Goal: Task Accomplishment & Management: Manage account settings

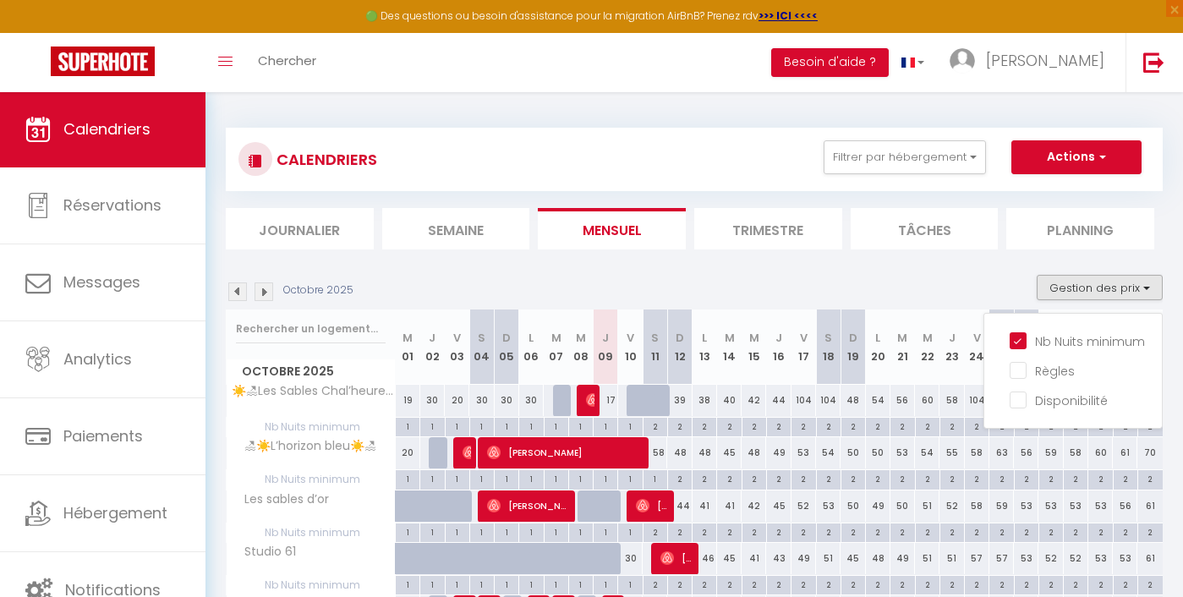
click at [234, 294] on img at bounding box center [237, 291] width 19 height 19
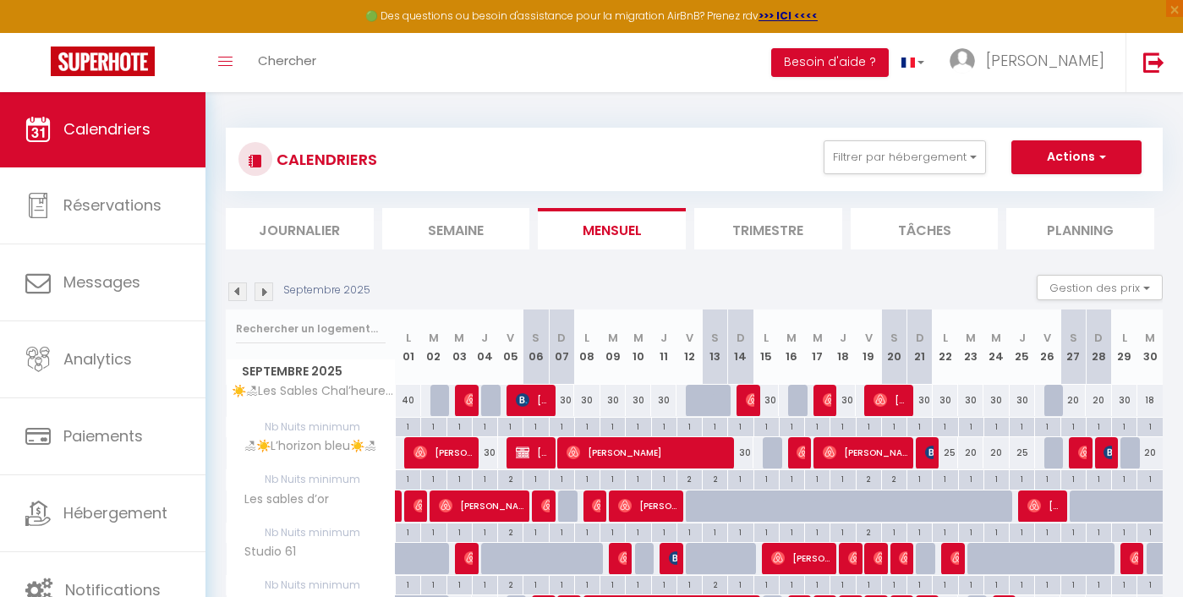
click at [237, 294] on img at bounding box center [237, 291] width 19 height 19
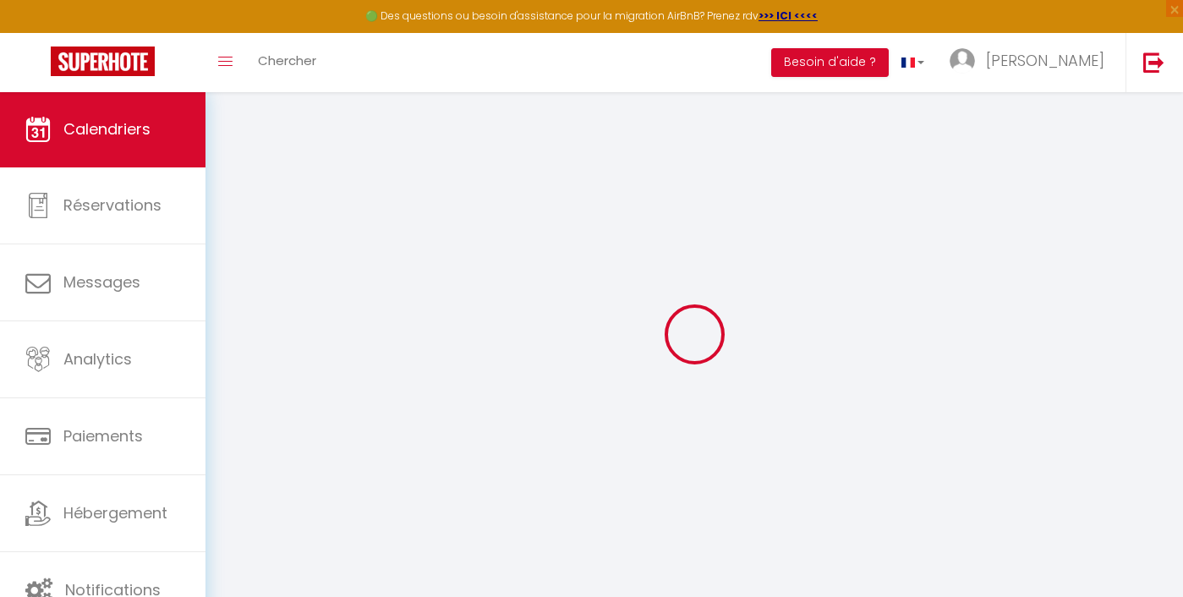
click at [239, 293] on div at bounding box center [694, 334] width 937 height 445
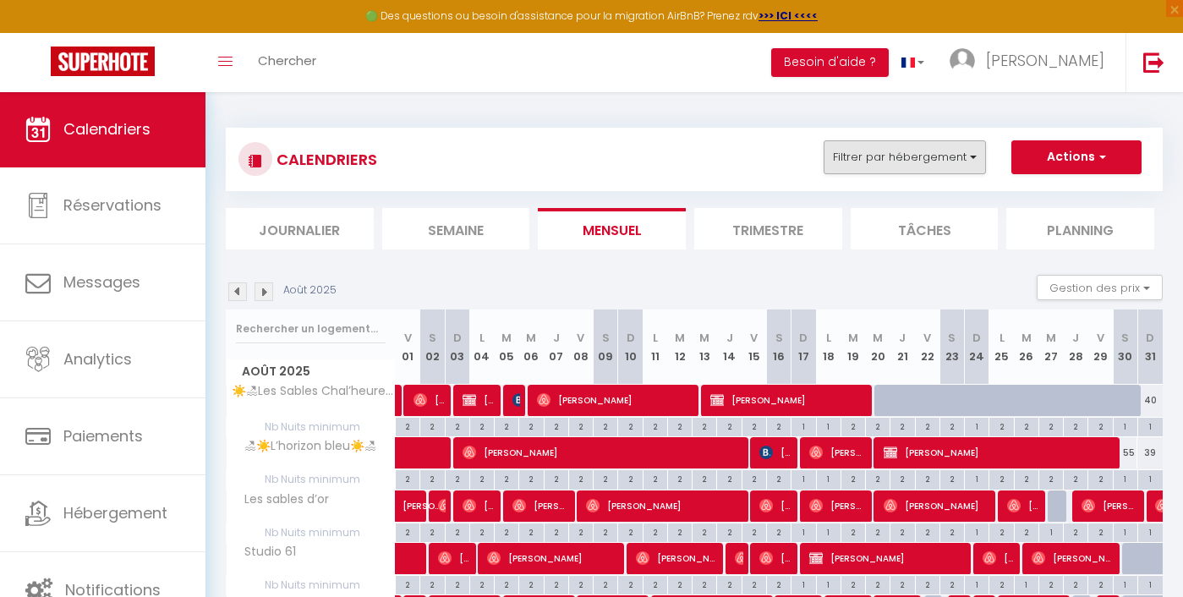
click at [901, 170] on button "Filtrer par hébergement" at bounding box center [904, 157] width 162 height 34
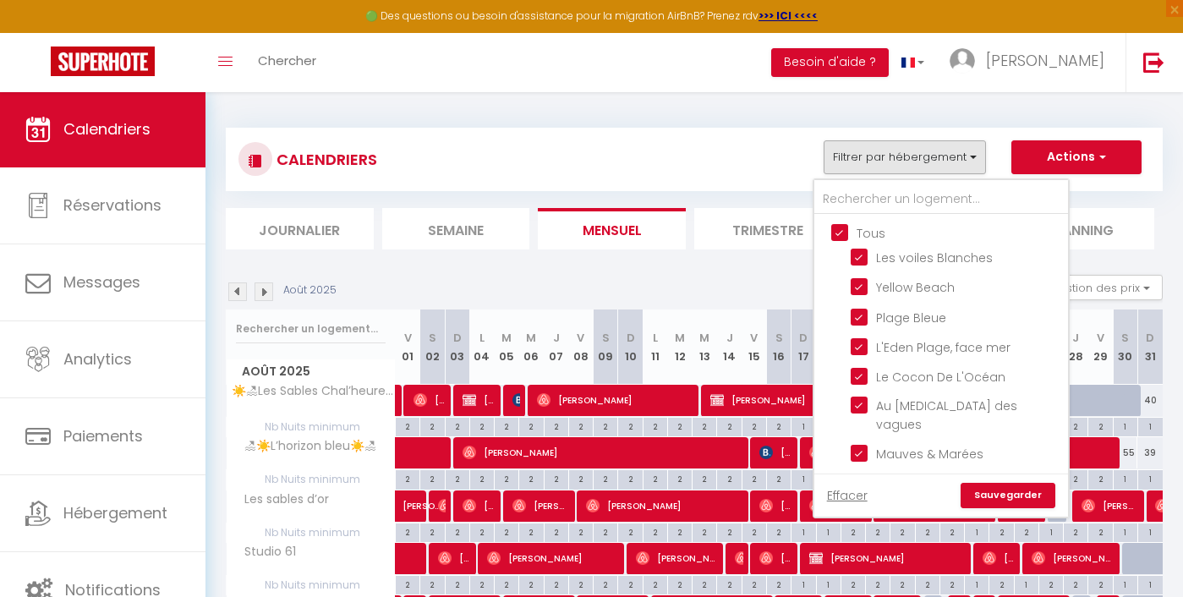
click at [841, 230] on input "Tous" at bounding box center [958, 231] width 254 height 17
checkbox input "false"
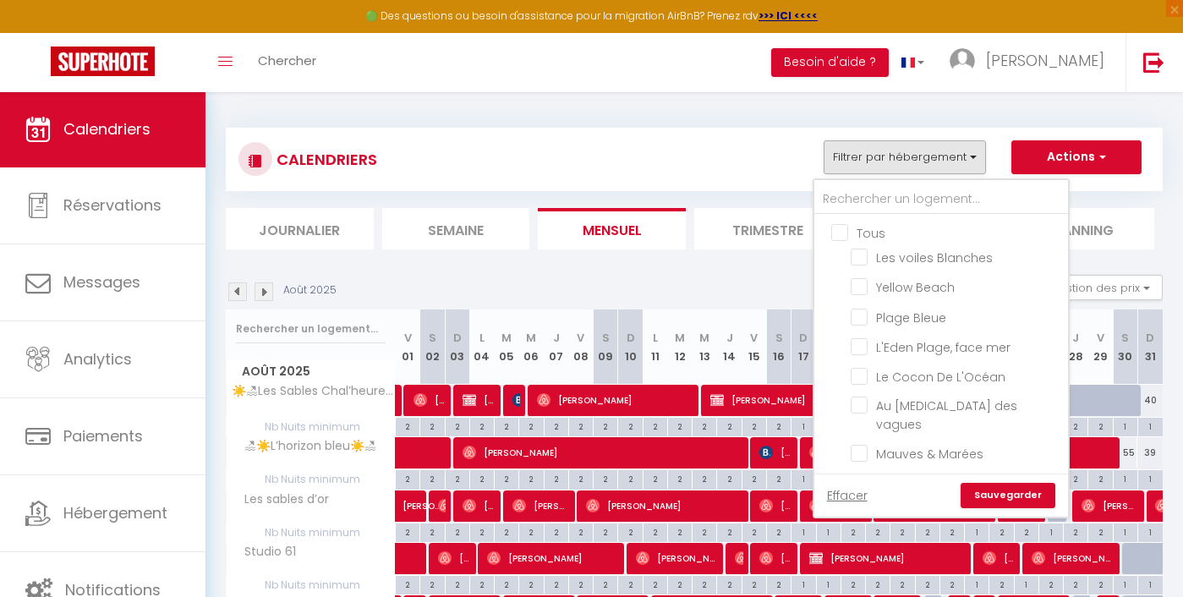
checkbox input "false"
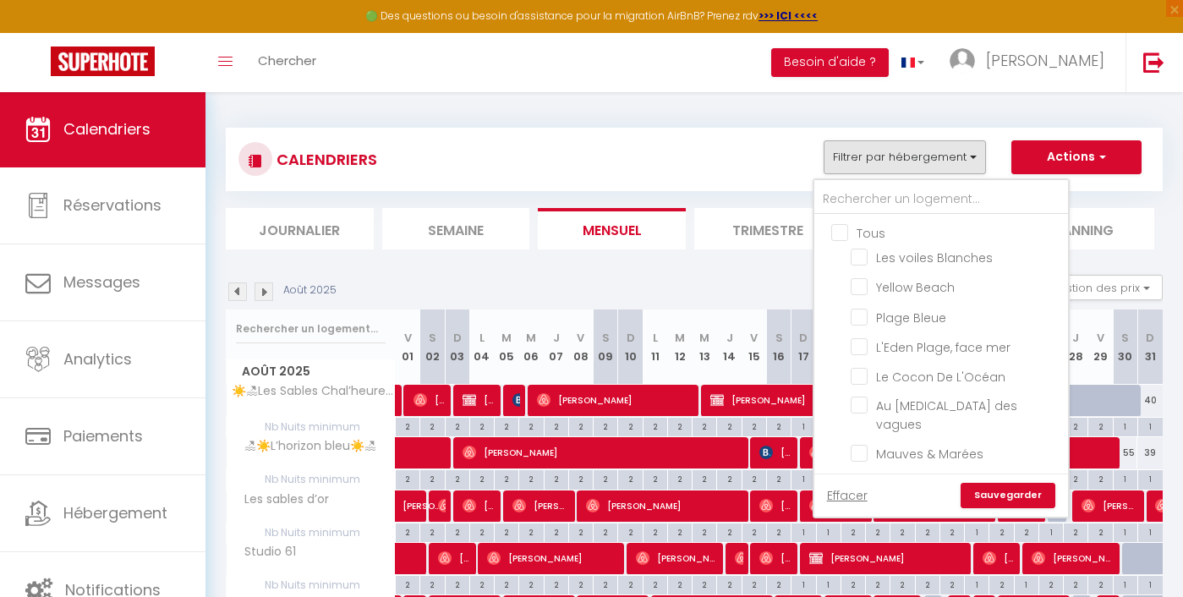
checkbox input "false"
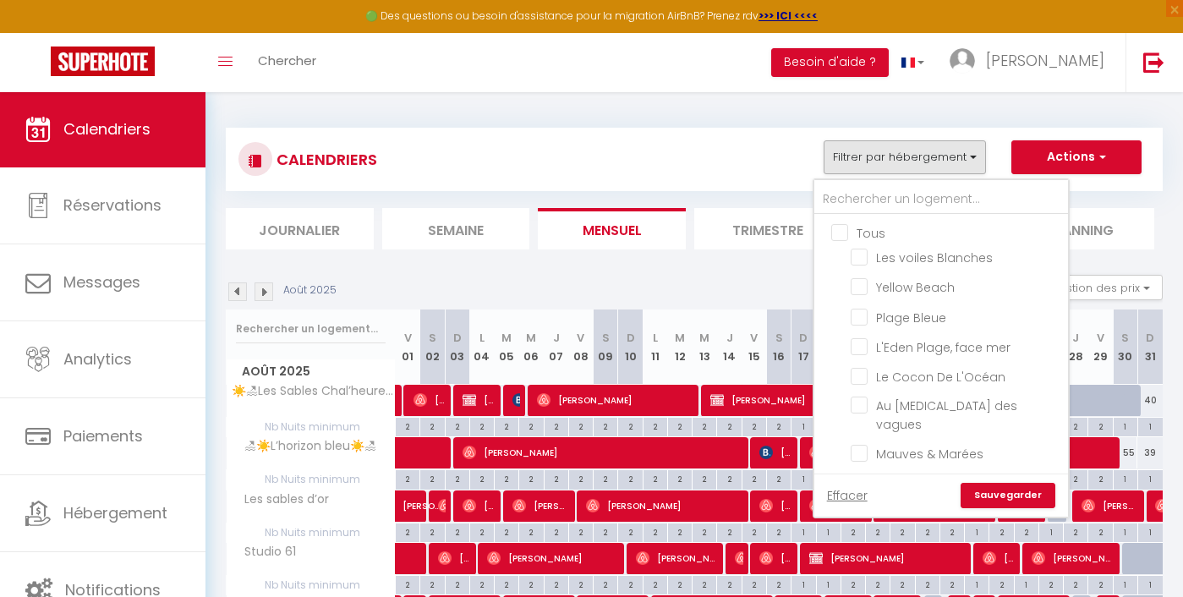
checkbox input "false"
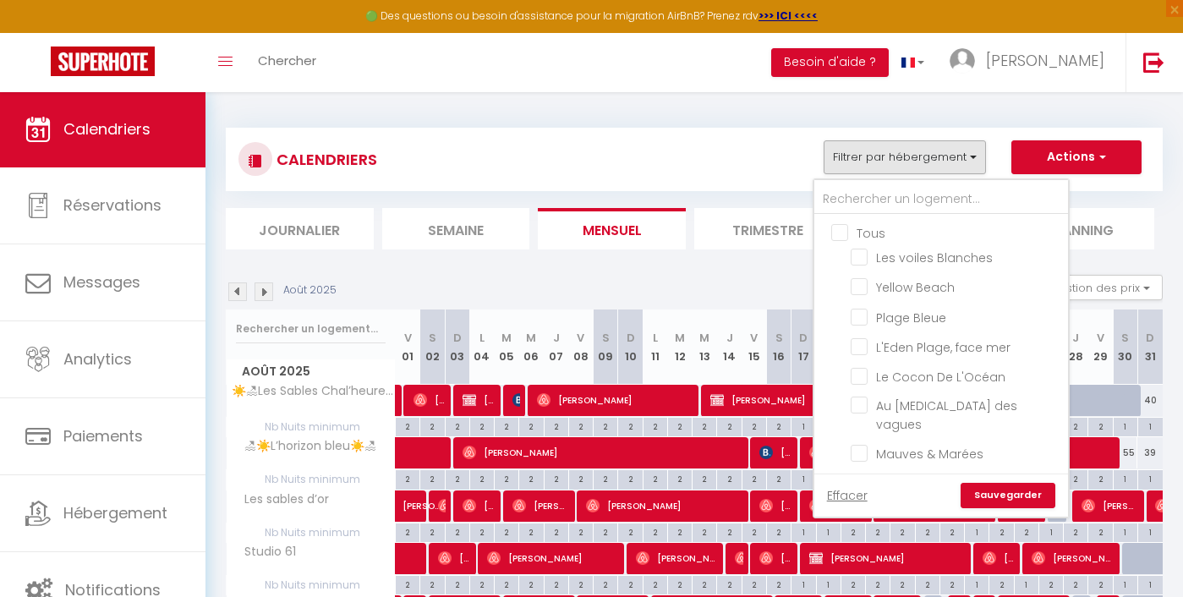
checkbox input "false"
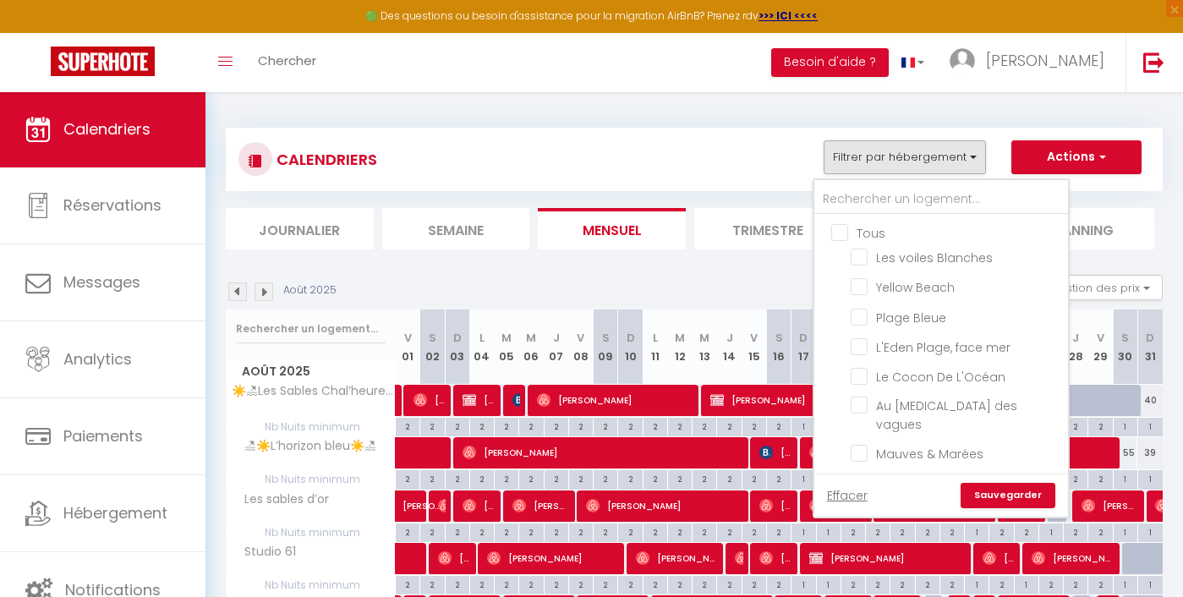
checkbox input "false"
click at [933, 252] on input "Les voiles Blanches" at bounding box center [955, 256] width 211 height 17
checkbox input "true"
click at [1029, 492] on link "Sauvegarder" at bounding box center [1007, 495] width 95 height 25
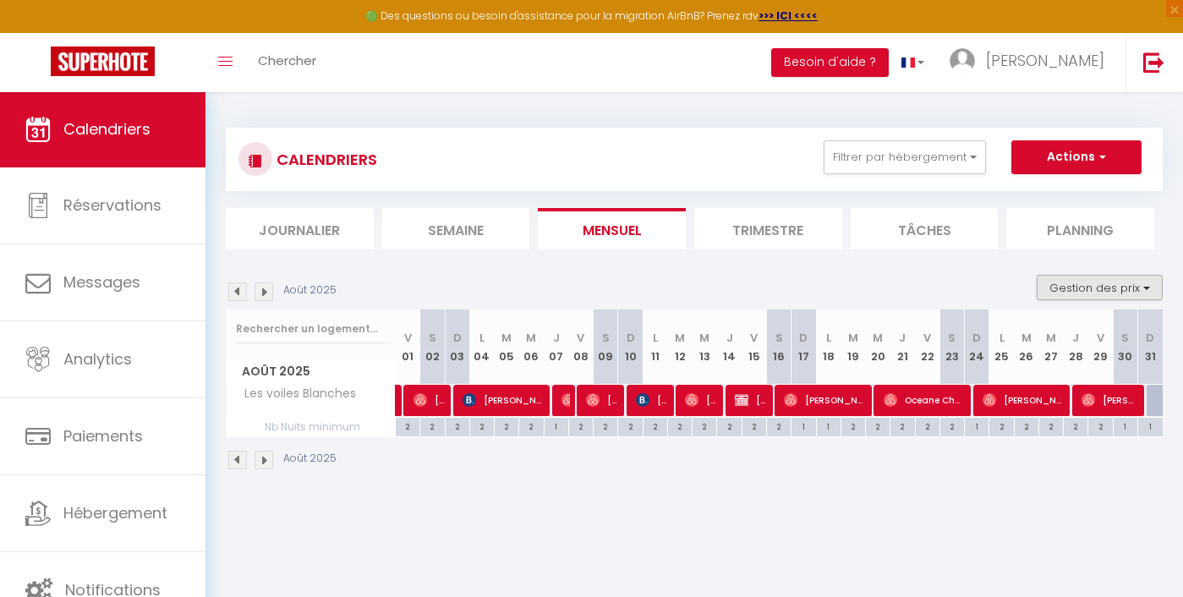
click at [1113, 294] on button "Gestion des prix" at bounding box center [1099, 287] width 126 height 25
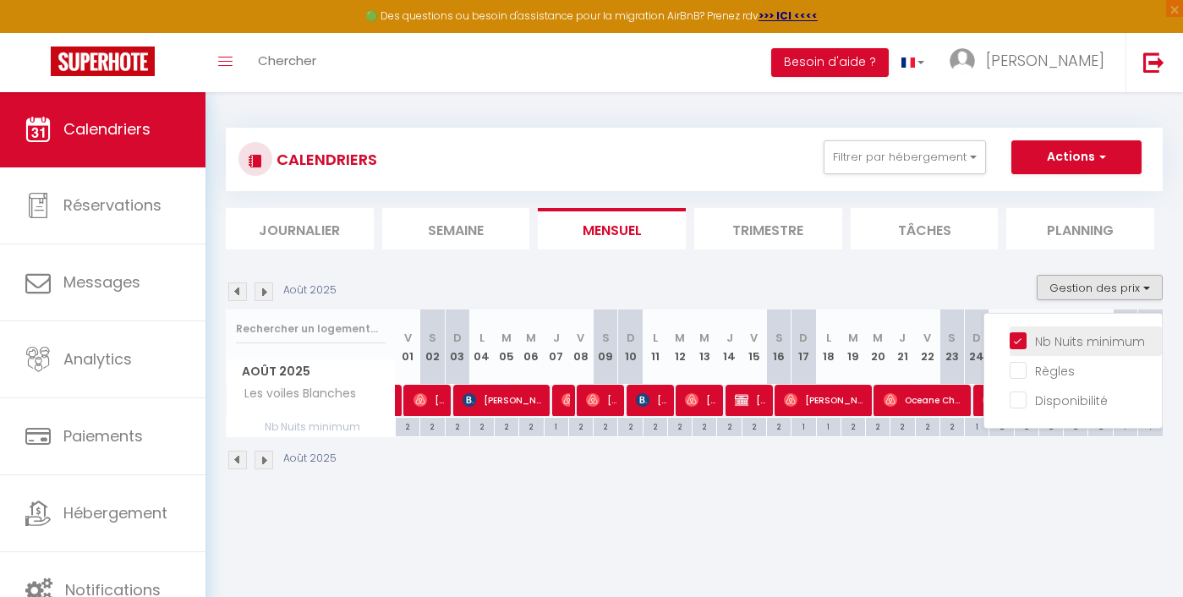
click at [1068, 341] on input "Nb Nuits minimum" at bounding box center [1085, 339] width 152 height 17
checkbox input "false"
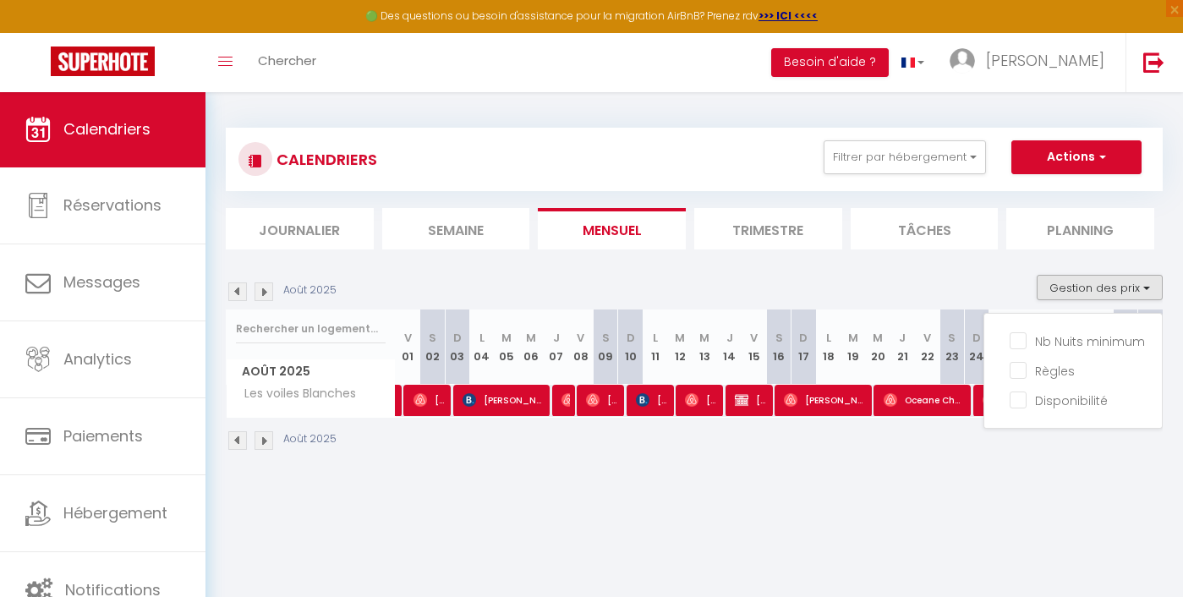
click at [909, 271] on section "[DATE] Gestion des prix Nb Nuits minimum Règles Disponibilité [DATE] V 01 S 02 …" at bounding box center [694, 363] width 937 height 210
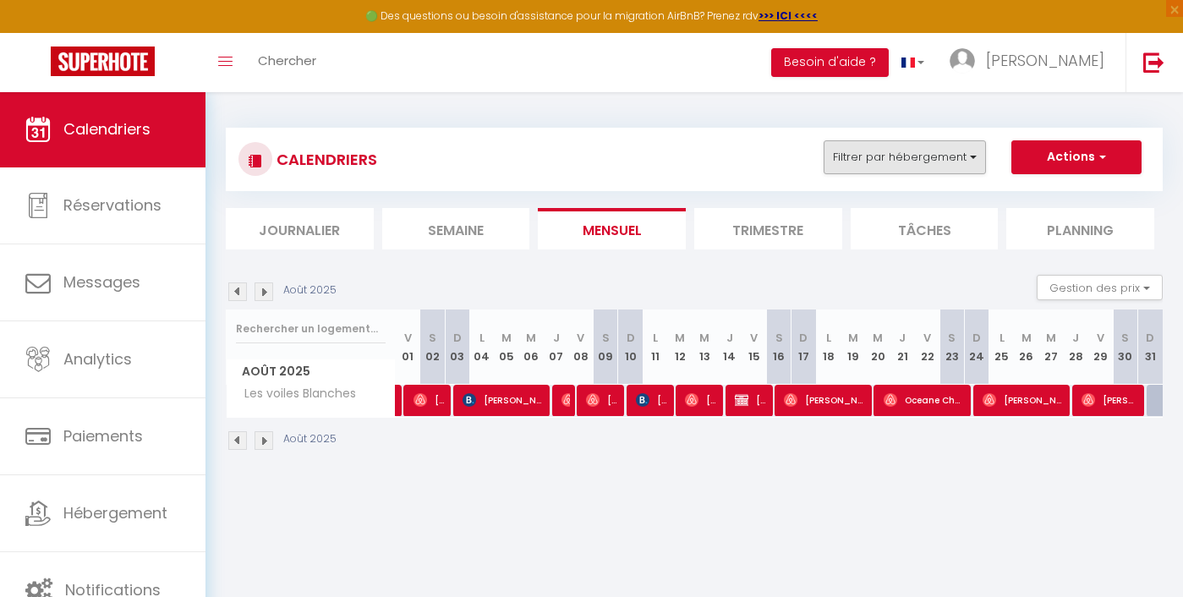
click at [915, 155] on button "Filtrer par hébergement" at bounding box center [904, 157] width 162 height 34
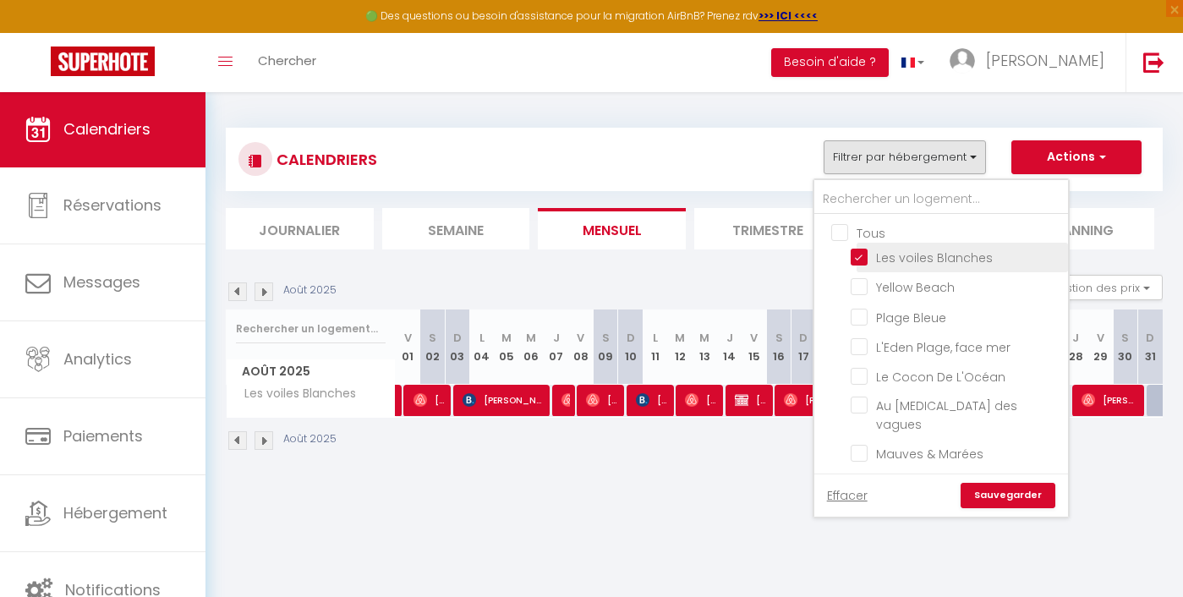
click at [869, 248] on input "Les voiles Blanches" at bounding box center [955, 256] width 211 height 17
checkbox input "true"
click at [999, 506] on link "Sauvegarder" at bounding box center [1007, 495] width 95 height 25
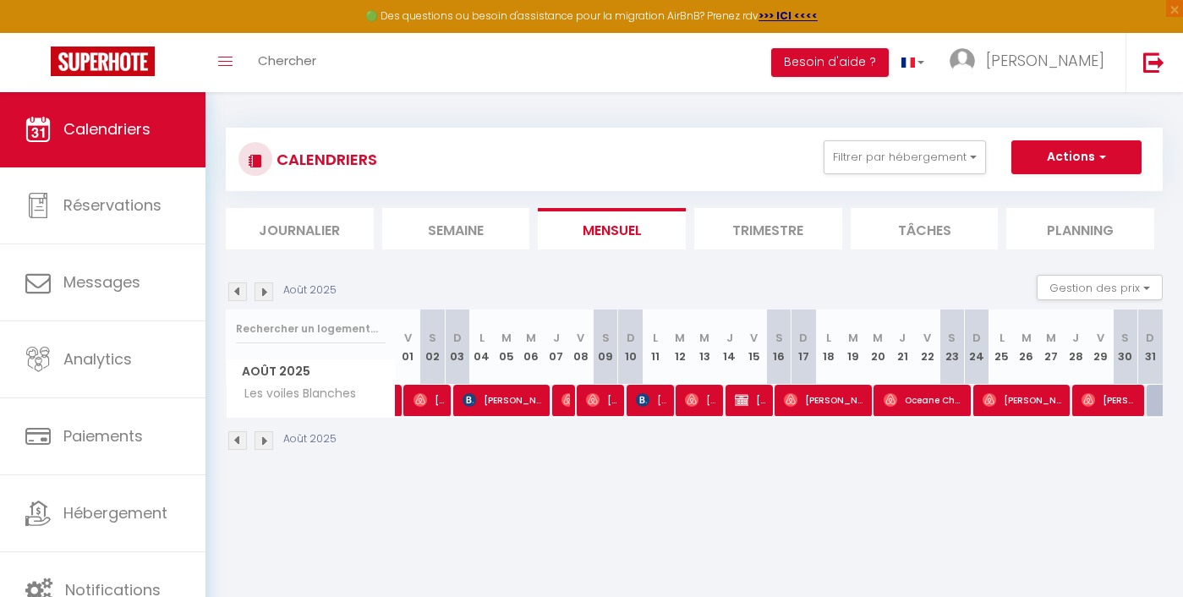
click at [265, 291] on img at bounding box center [263, 291] width 19 height 19
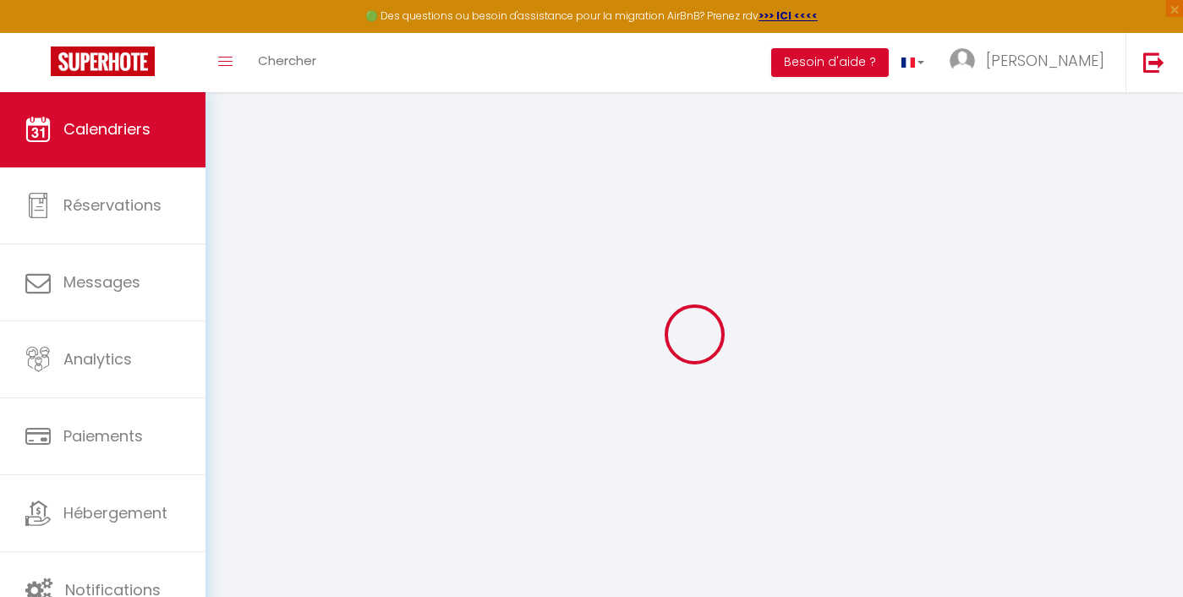
click at [265, 291] on div at bounding box center [694, 334] width 937 height 445
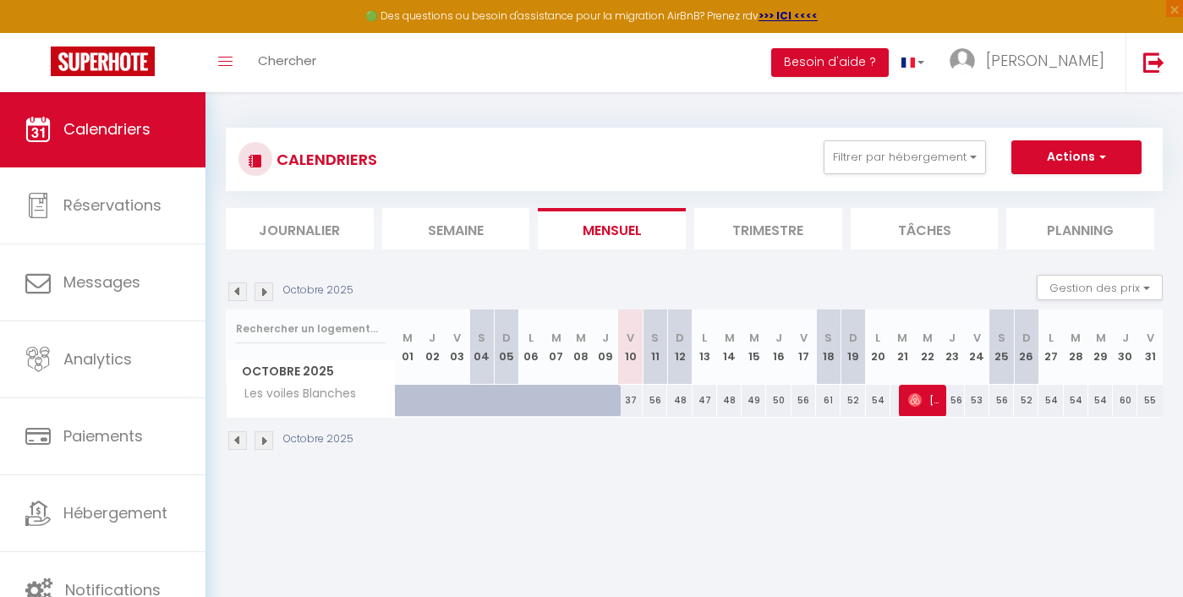
click at [265, 291] on img at bounding box center [263, 291] width 19 height 19
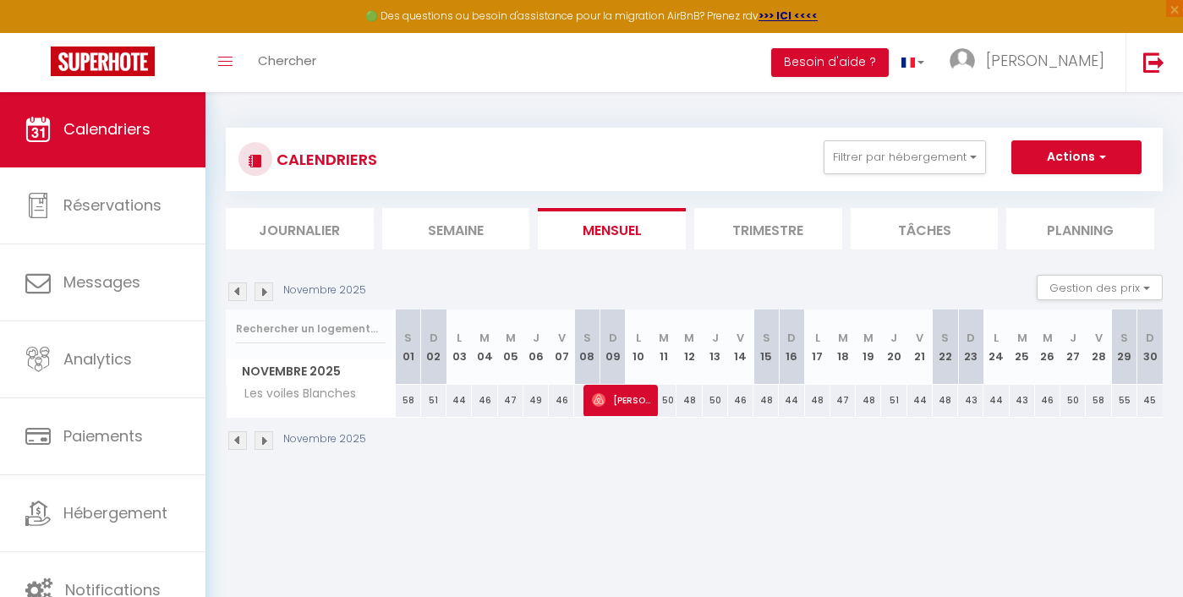
click at [265, 291] on img at bounding box center [263, 291] width 19 height 19
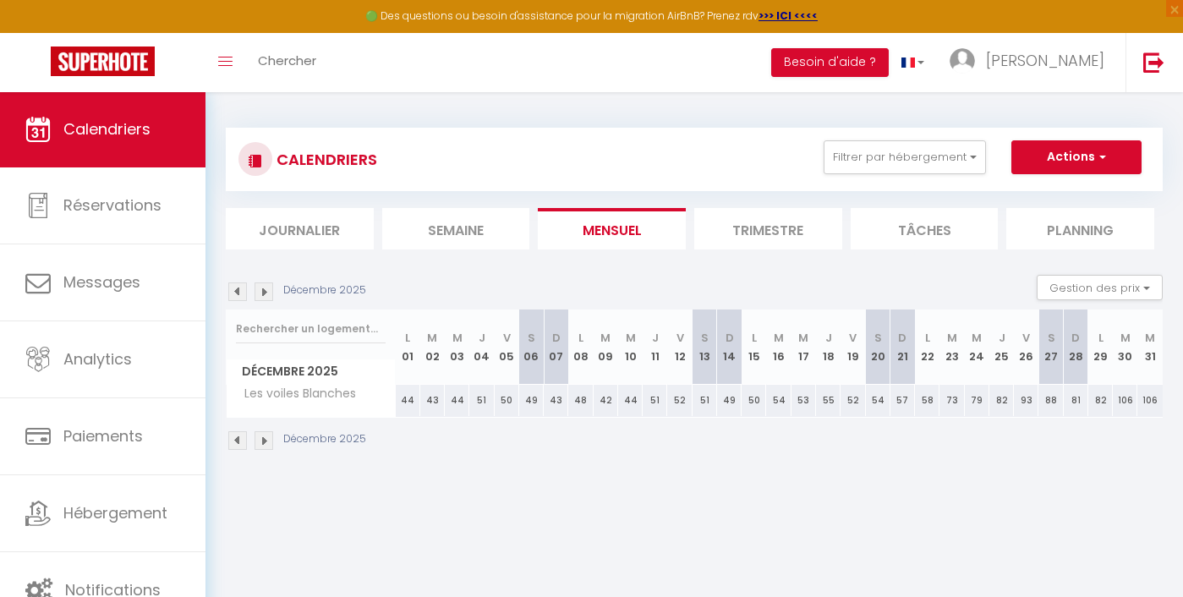
click at [265, 291] on img at bounding box center [263, 291] width 19 height 19
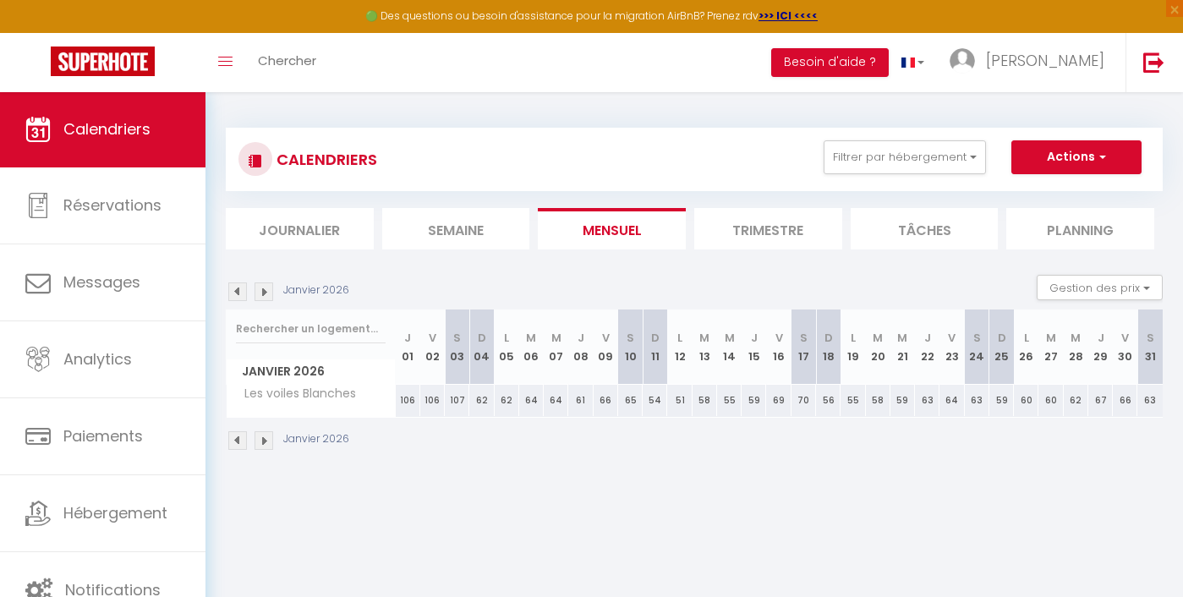
click at [265, 291] on img at bounding box center [263, 291] width 19 height 19
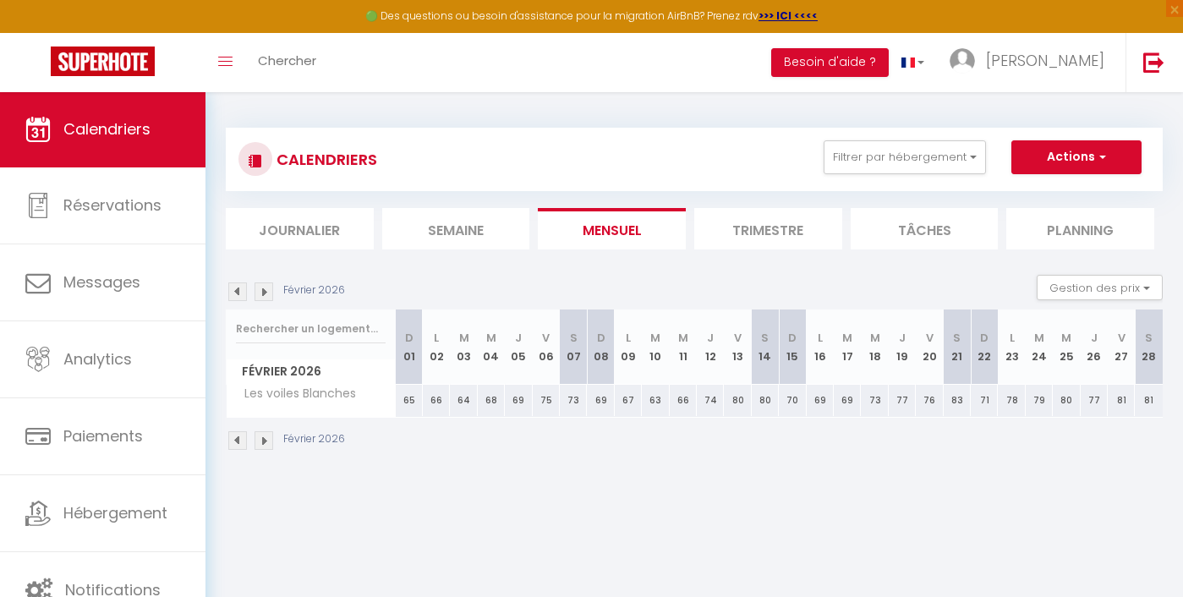
click at [265, 291] on img at bounding box center [263, 291] width 19 height 19
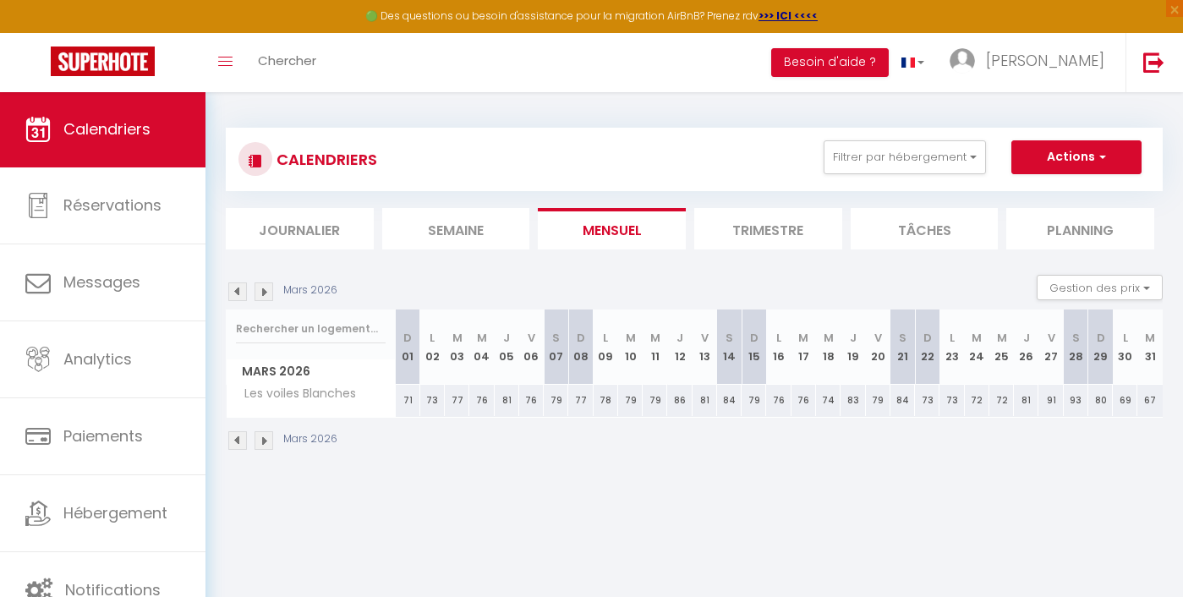
click at [265, 291] on img at bounding box center [263, 291] width 19 height 19
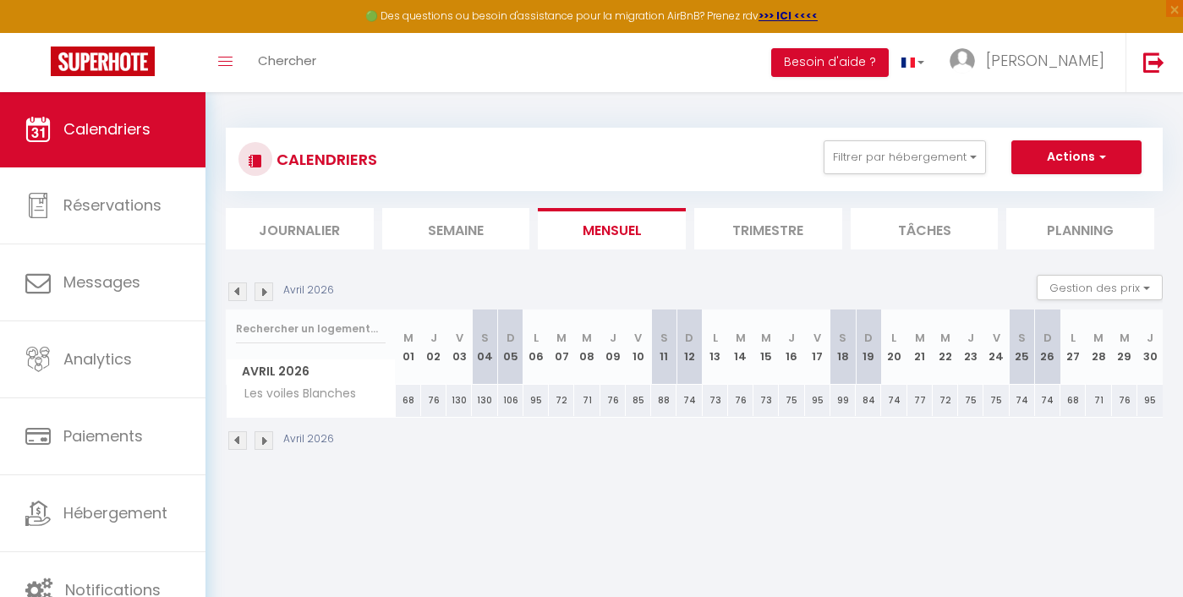
click at [265, 291] on img at bounding box center [263, 291] width 19 height 19
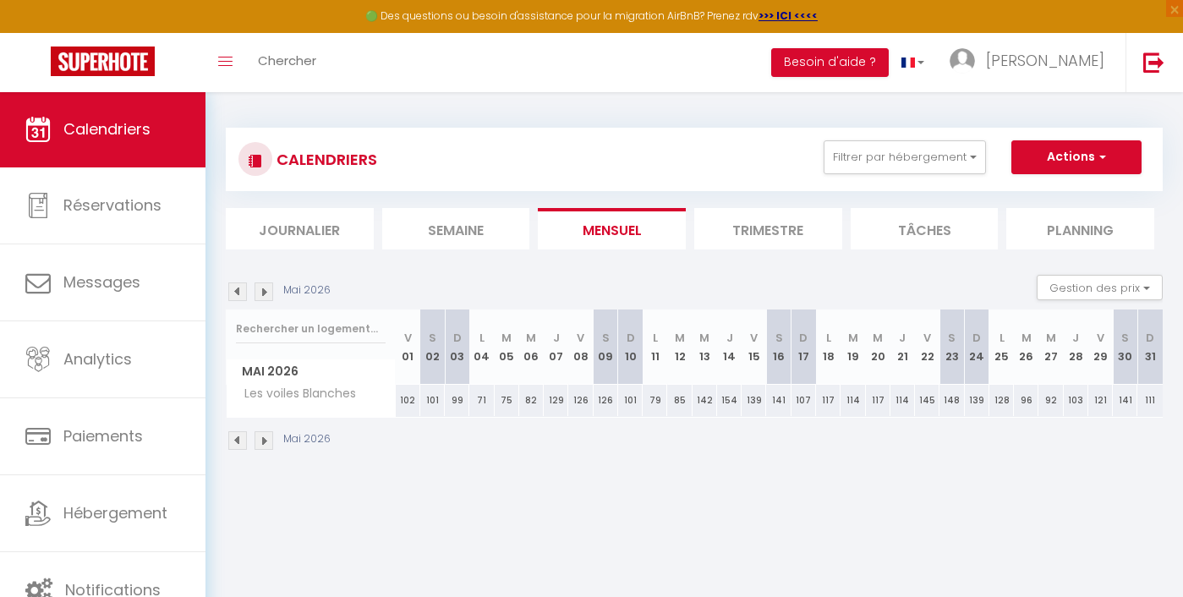
click at [265, 291] on img at bounding box center [263, 291] width 19 height 19
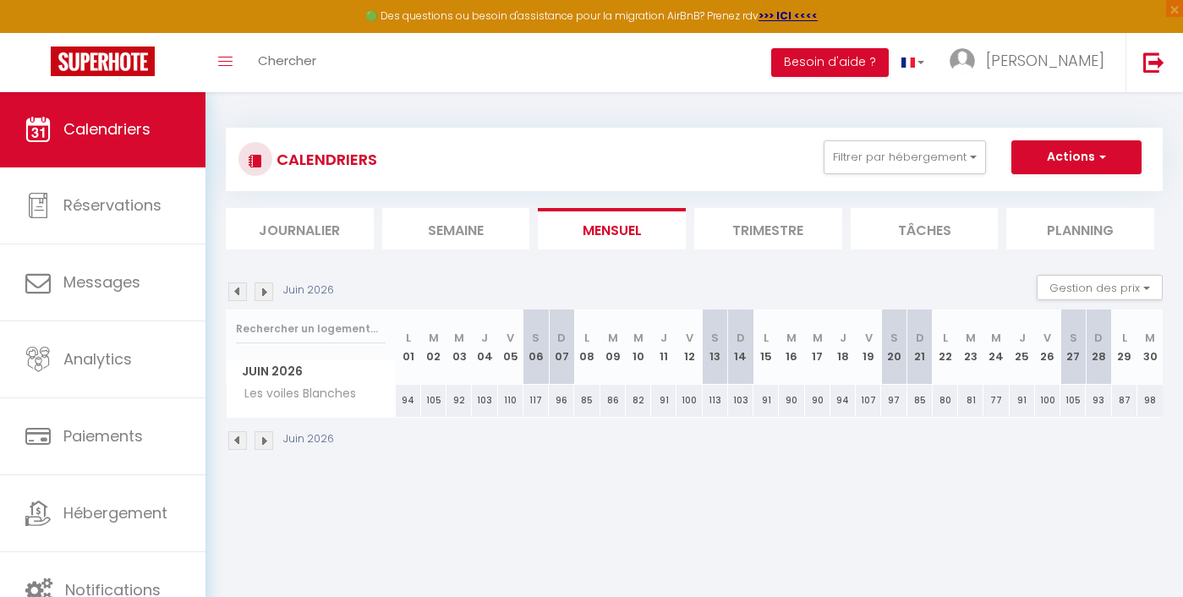
click at [265, 290] on img at bounding box center [263, 291] width 19 height 19
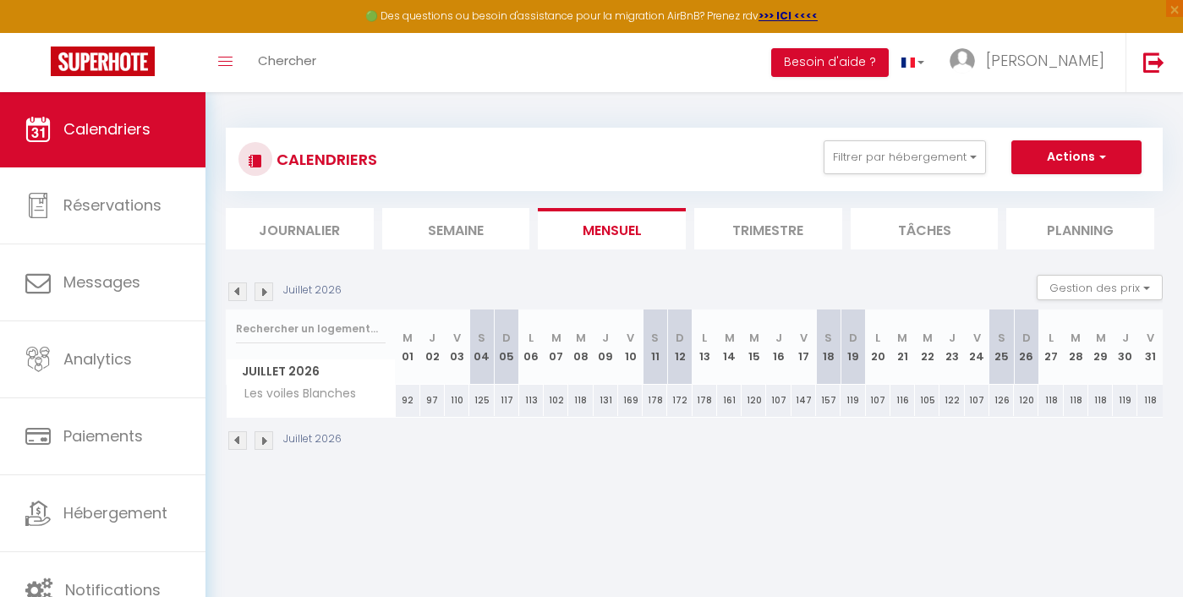
click at [265, 290] on img at bounding box center [263, 291] width 19 height 19
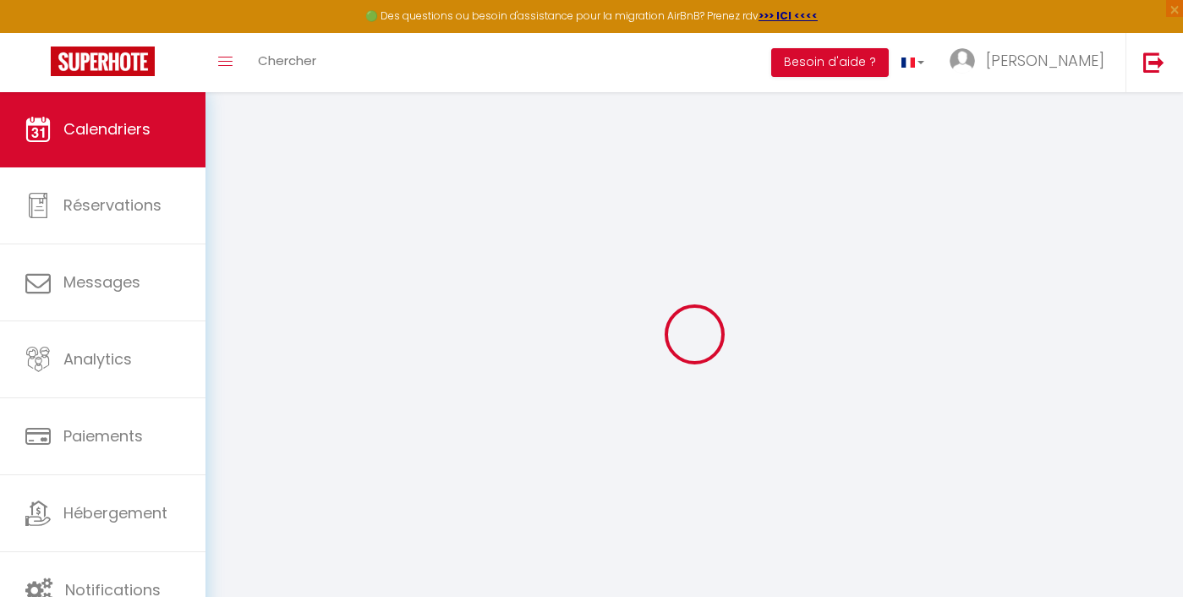
click at [265, 290] on div at bounding box center [694, 334] width 937 height 445
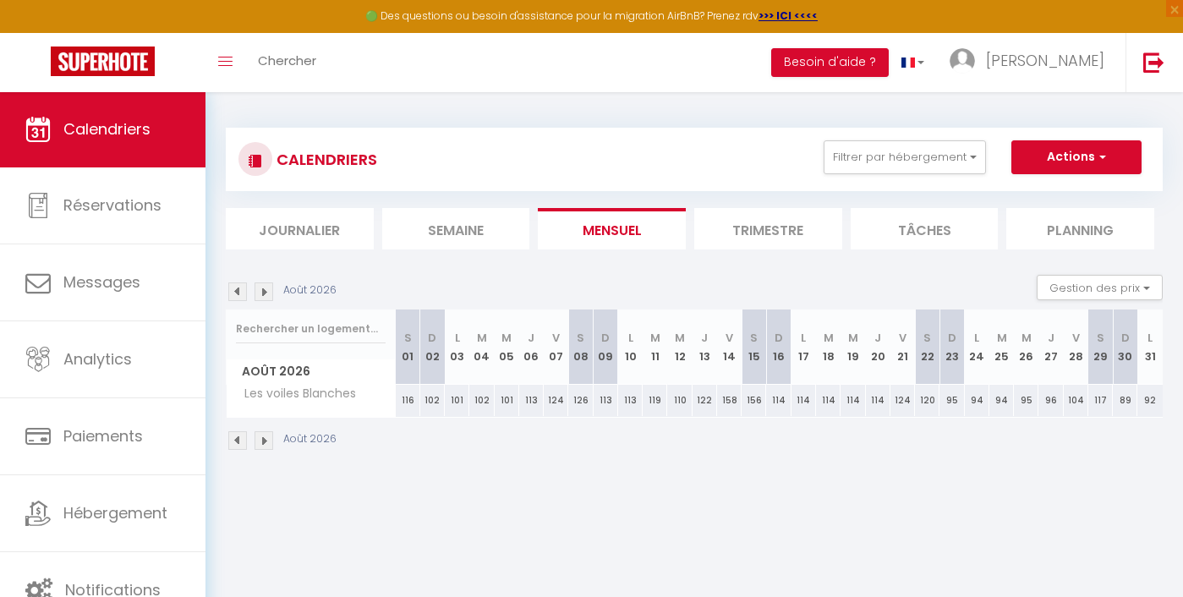
click at [238, 288] on img at bounding box center [237, 291] width 19 height 19
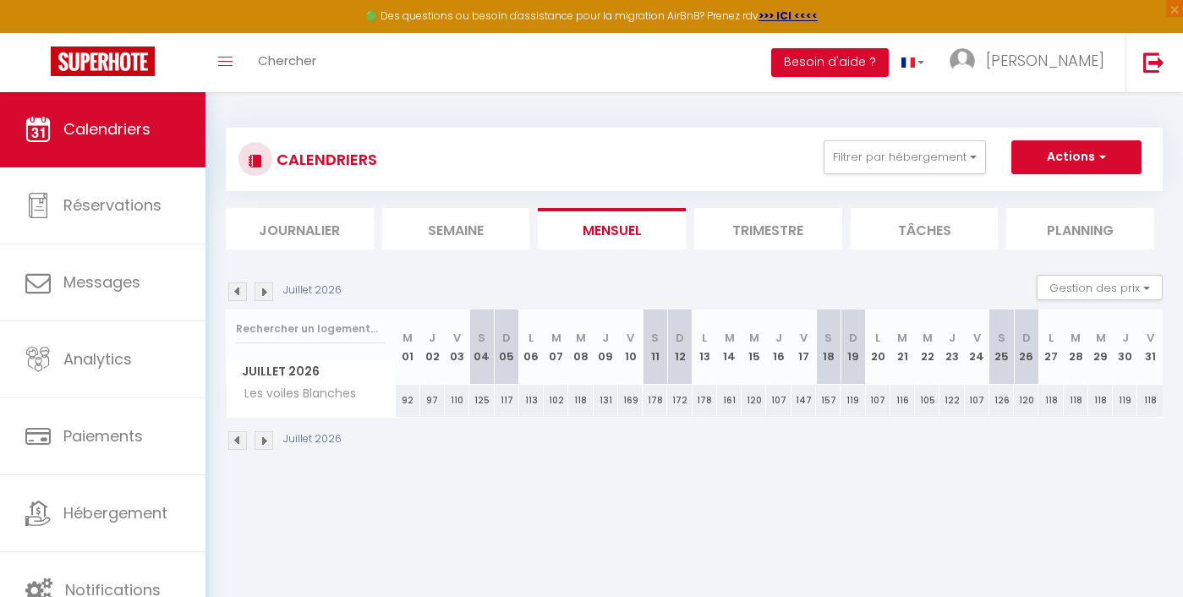
click at [265, 289] on img at bounding box center [263, 291] width 19 height 19
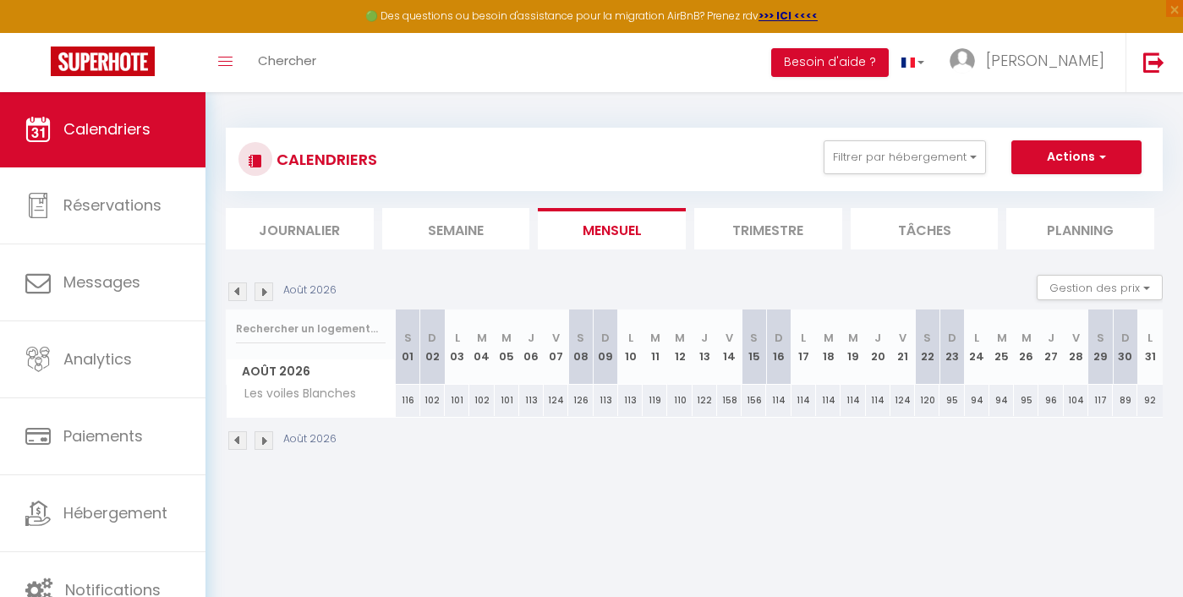
click at [407, 400] on div "116" at bounding box center [408, 400] width 25 height 31
type input "116"
type input "[DATE]"
type input "Dim 02 Août 2026"
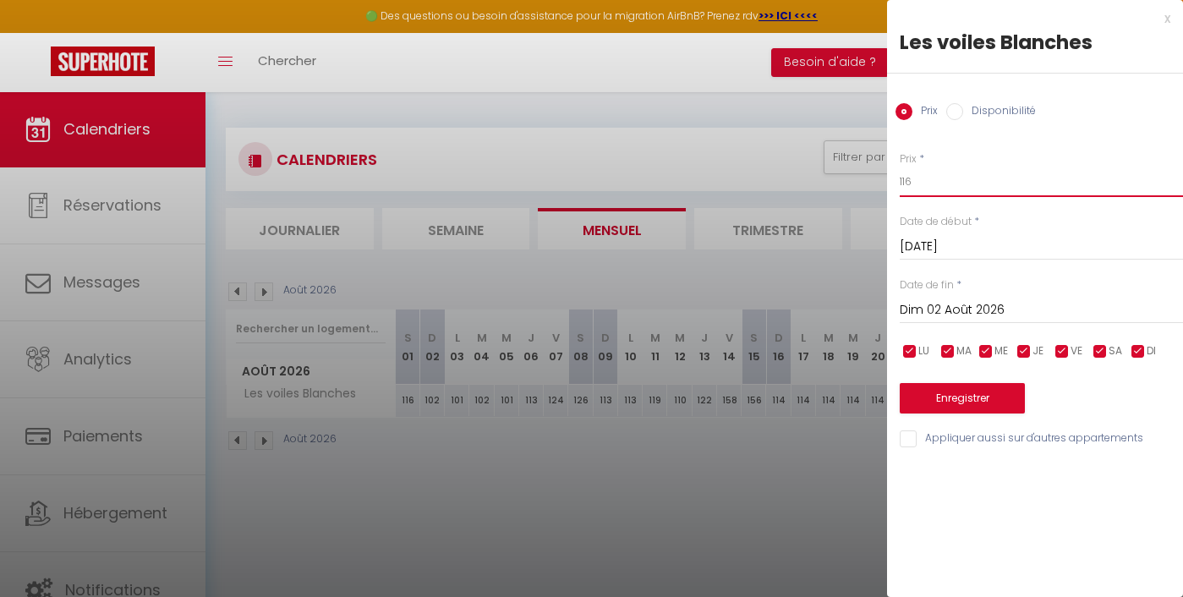
click at [953, 178] on input "116" at bounding box center [1041, 182] width 283 height 30
type input "200"
click at [952, 308] on input "Dim 02 Août 2026" at bounding box center [1041, 310] width 283 height 22
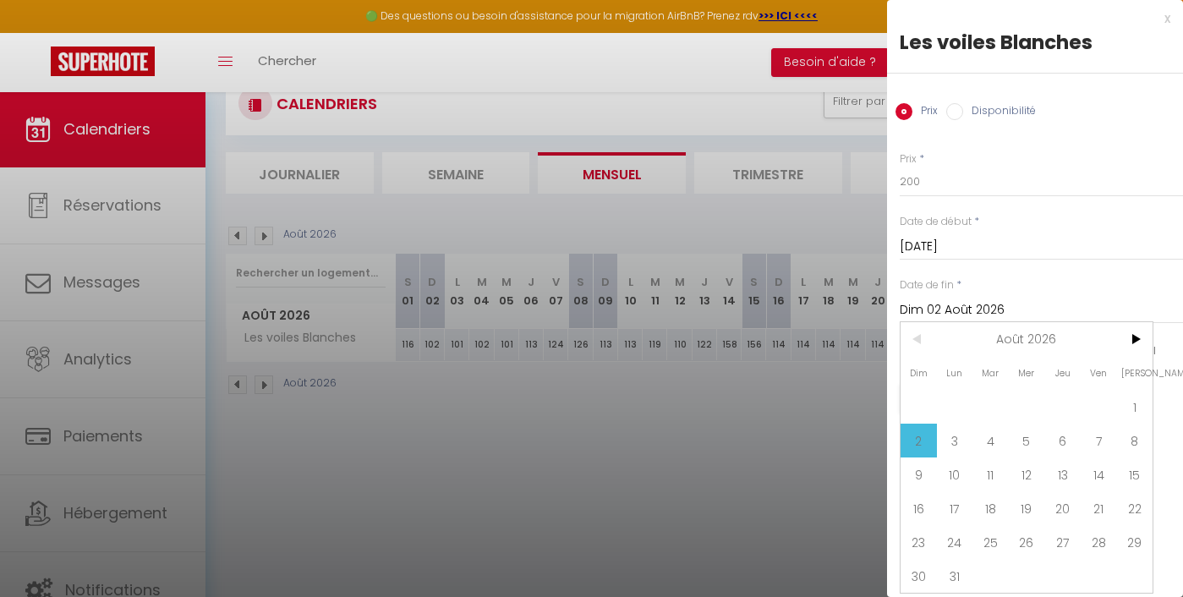
scroll to position [74, 0]
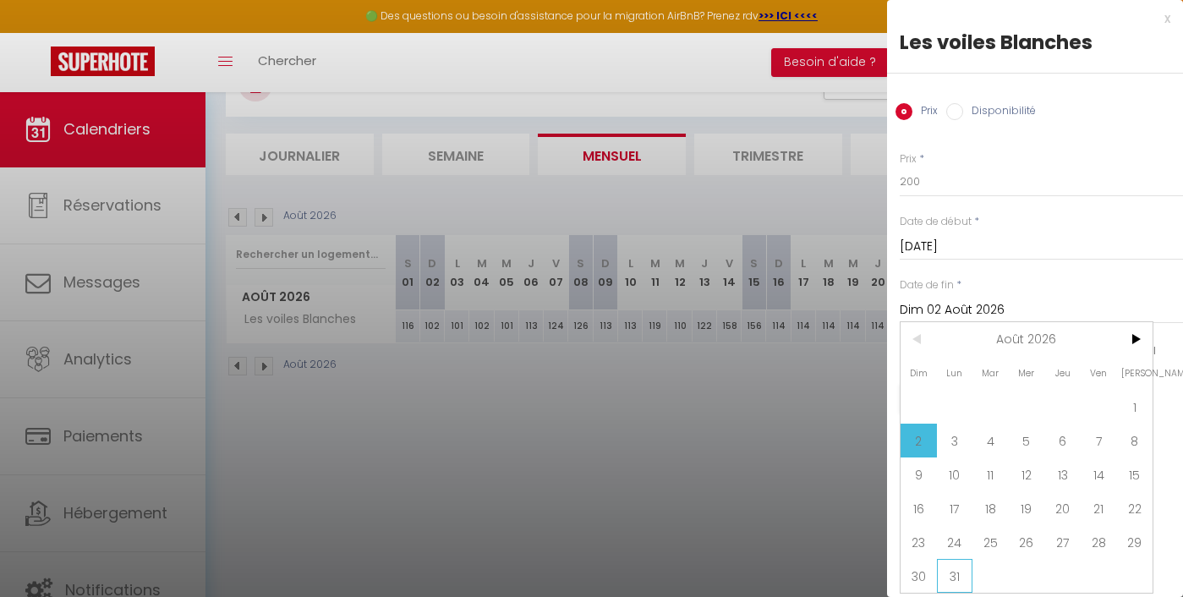
click at [962, 570] on span "31" at bounding box center [955, 576] width 36 height 34
type input "Lun 31 Août 2026"
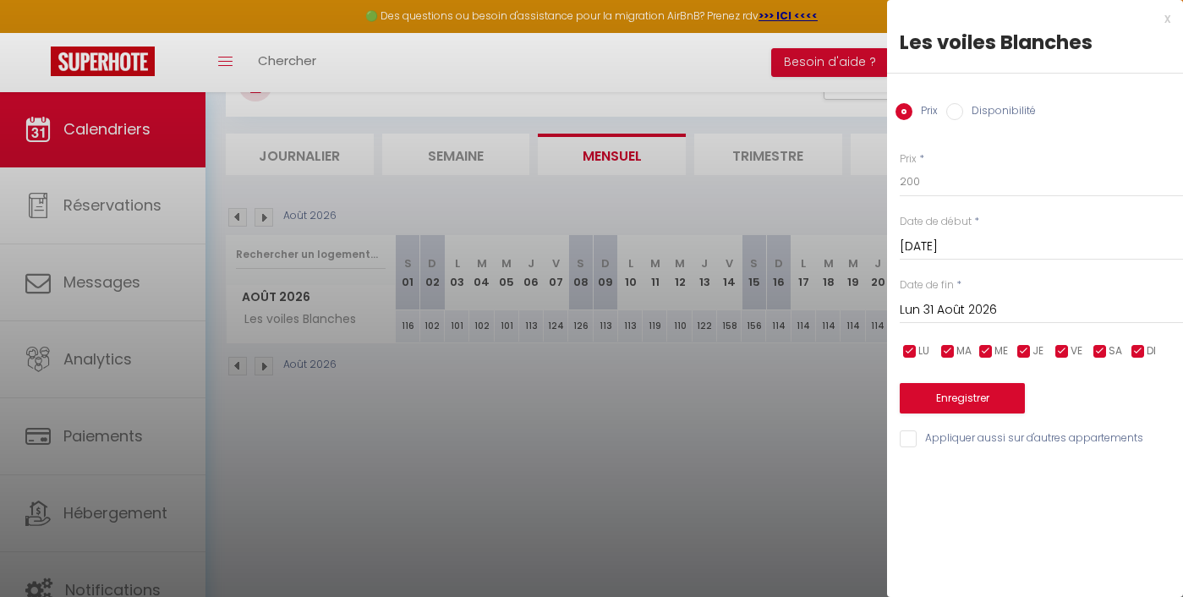
click at [971, 388] on button "Enregistrer" at bounding box center [962, 398] width 125 height 30
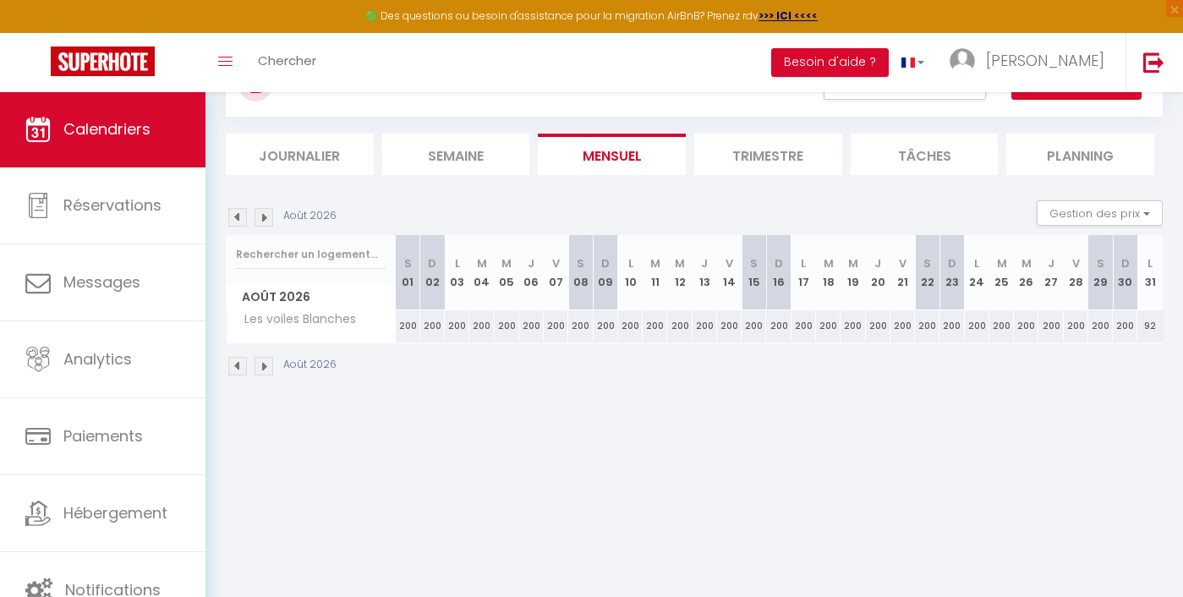
click at [238, 221] on img at bounding box center [237, 217] width 19 height 19
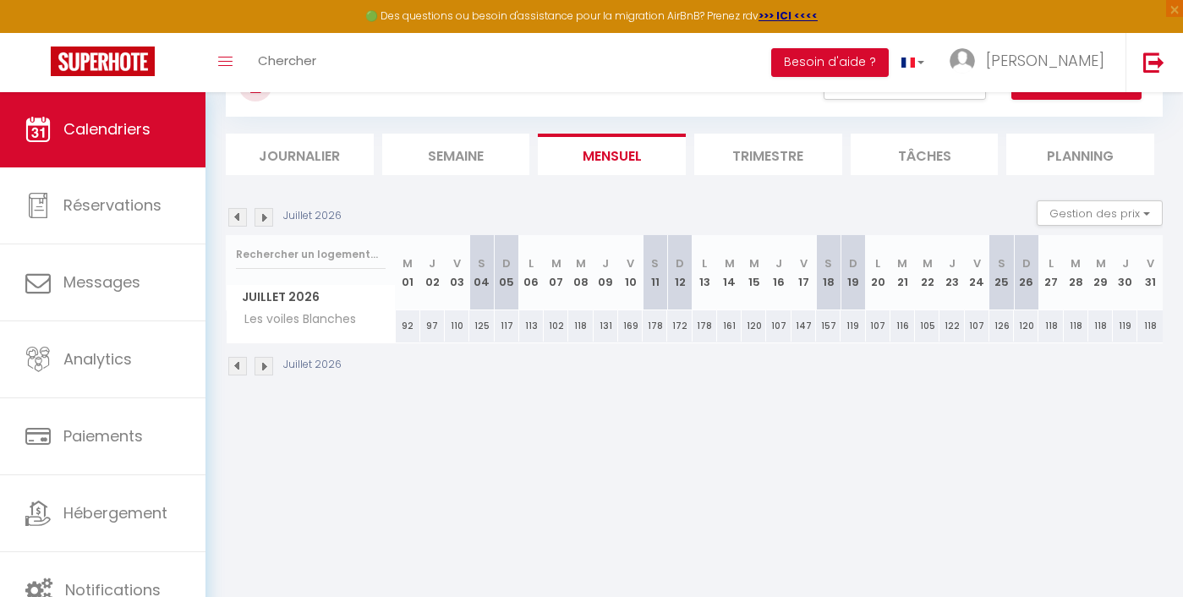
click at [482, 324] on div "125" at bounding box center [481, 325] width 25 height 31
type input "125"
type input "[DATE]"
type input "Dim 05 Juillet 2026"
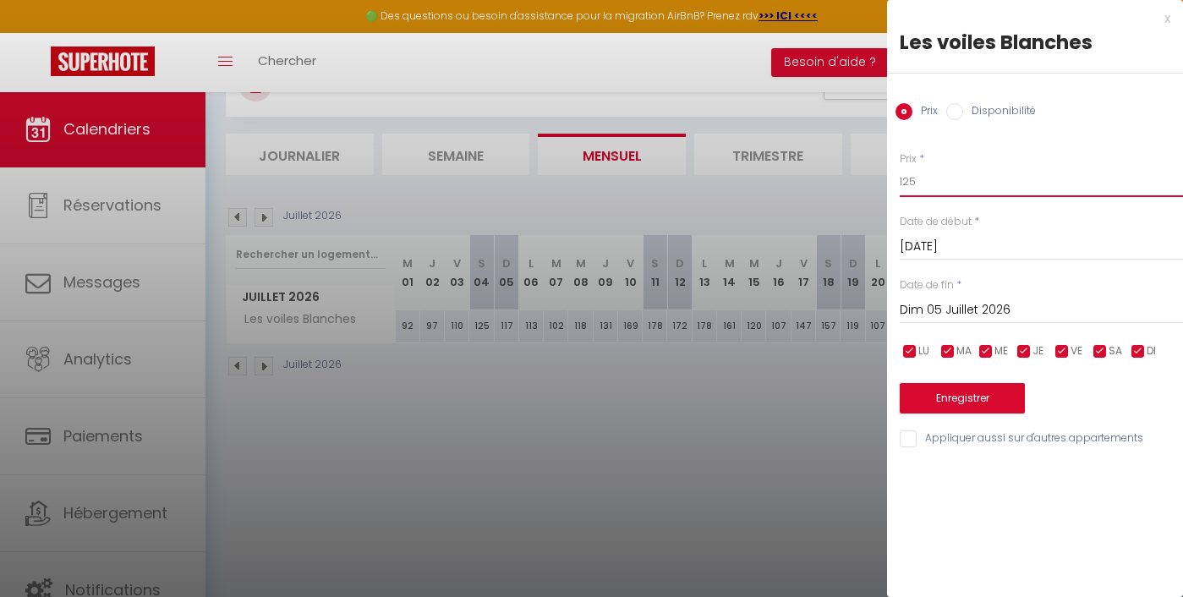
click at [938, 178] on input "125" at bounding box center [1041, 182] width 283 height 30
type input "150"
click at [918, 310] on input "Dim 05 Juillet 2026" at bounding box center [1041, 310] width 283 height 22
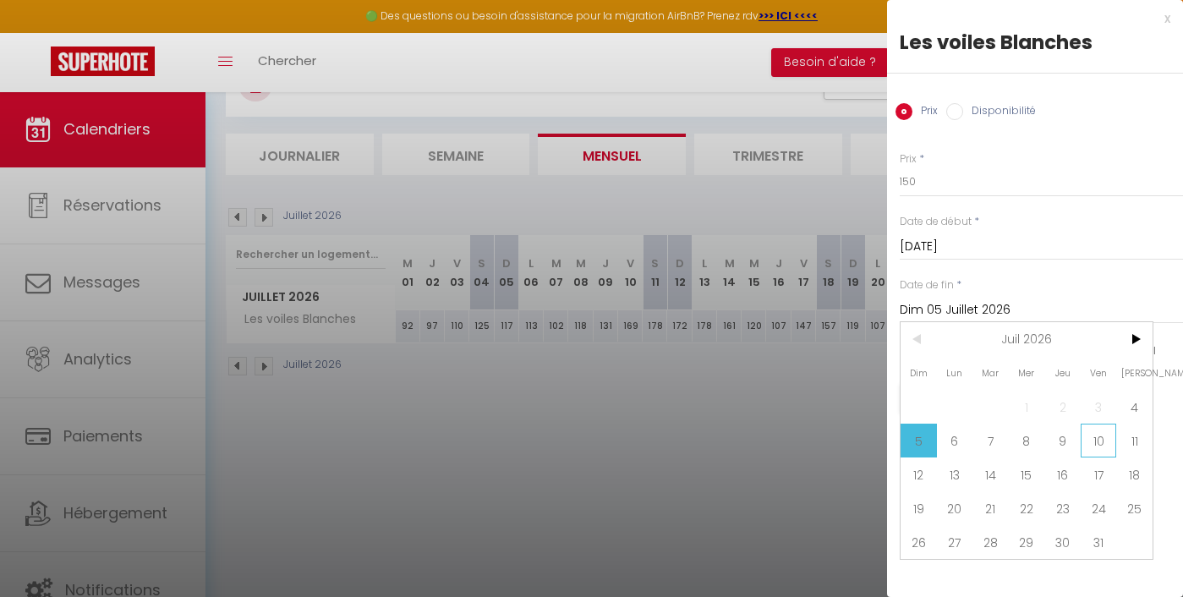
click at [1095, 448] on span "10" at bounding box center [1098, 441] width 36 height 34
type input "Ven 10 Juillet 2026"
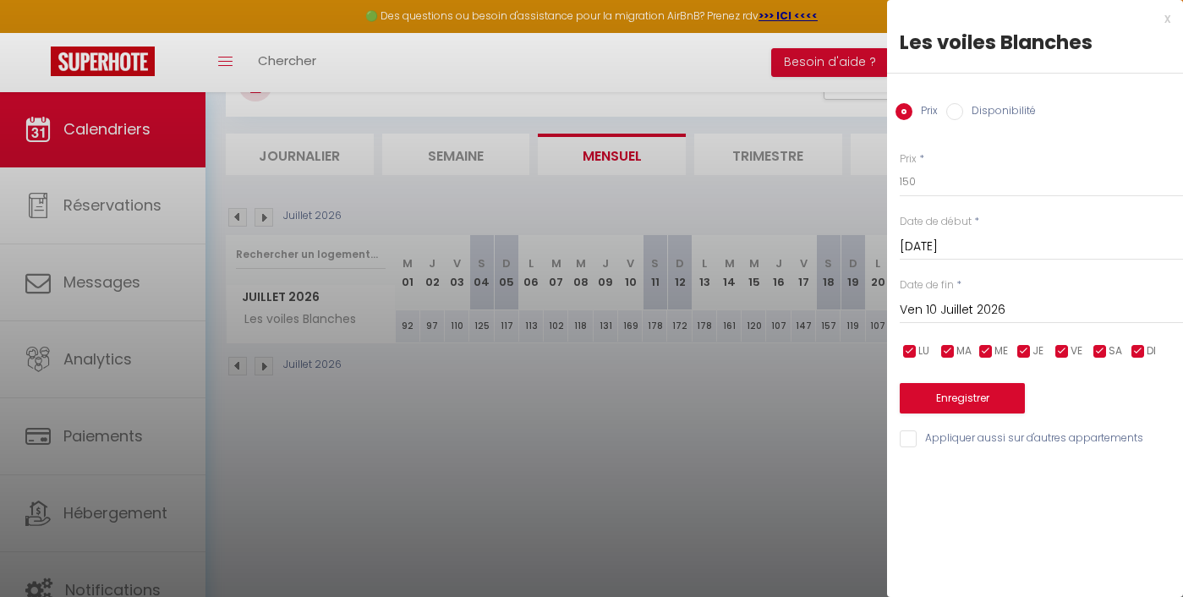
click at [976, 407] on button "Enregistrer" at bounding box center [962, 398] width 125 height 30
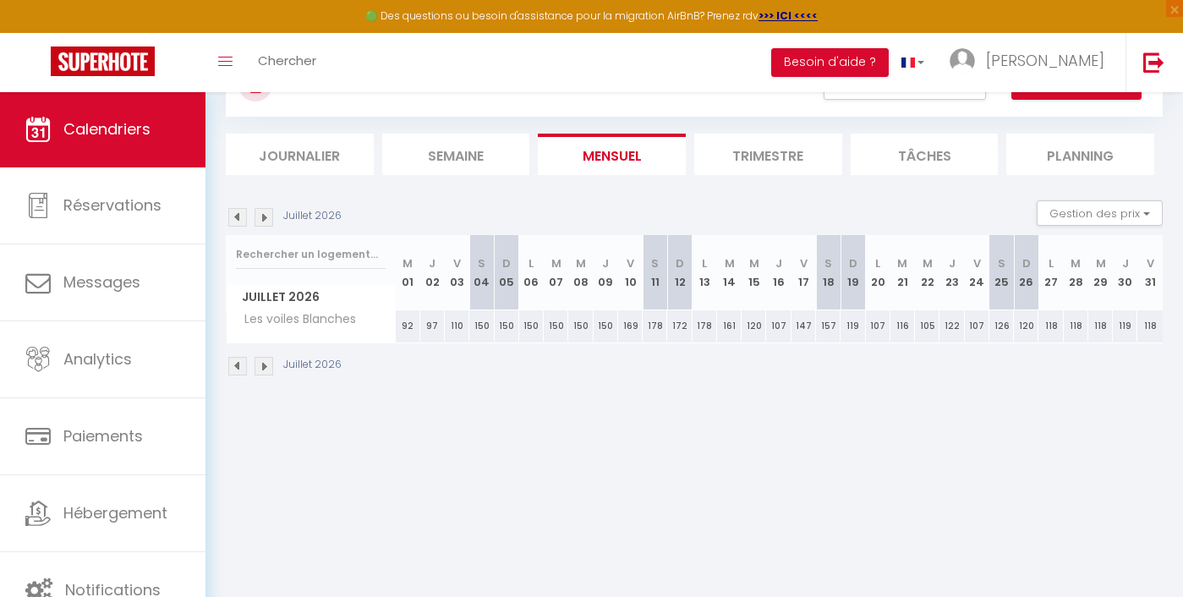
click at [758, 325] on div "120" at bounding box center [753, 325] width 25 height 31
type input "120"
type input "[DATE]"
type input "Jeu 16 Juillet 2026"
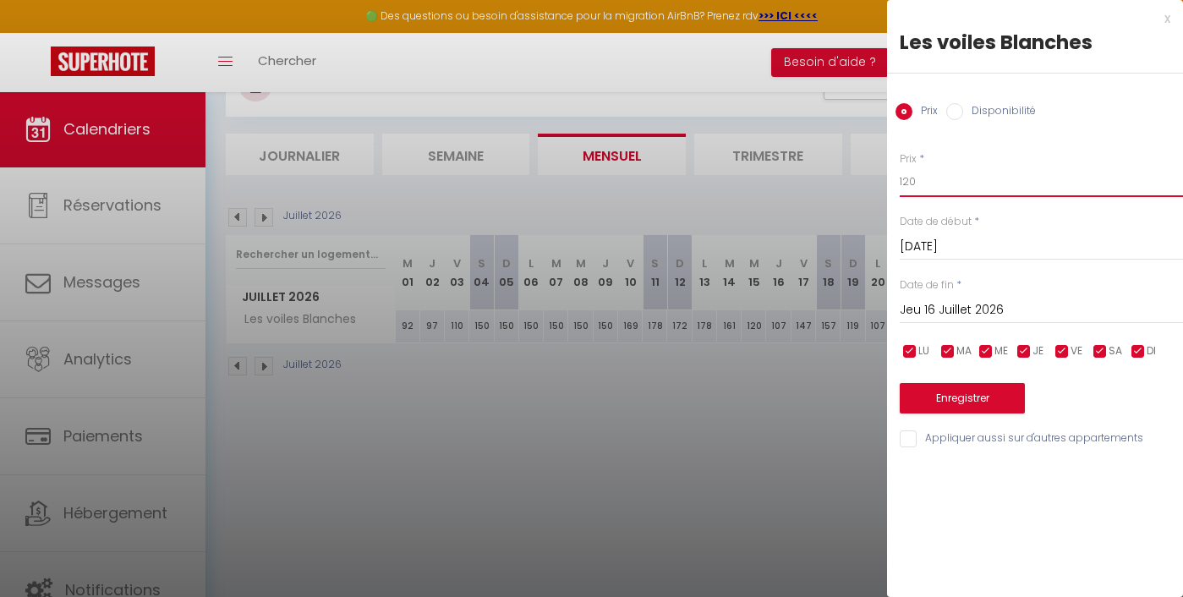
click at [965, 178] on input "120" at bounding box center [1041, 182] width 283 height 30
type input "150"
click at [974, 301] on input "Jeu 16 Juillet 2026" at bounding box center [1041, 310] width 283 height 22
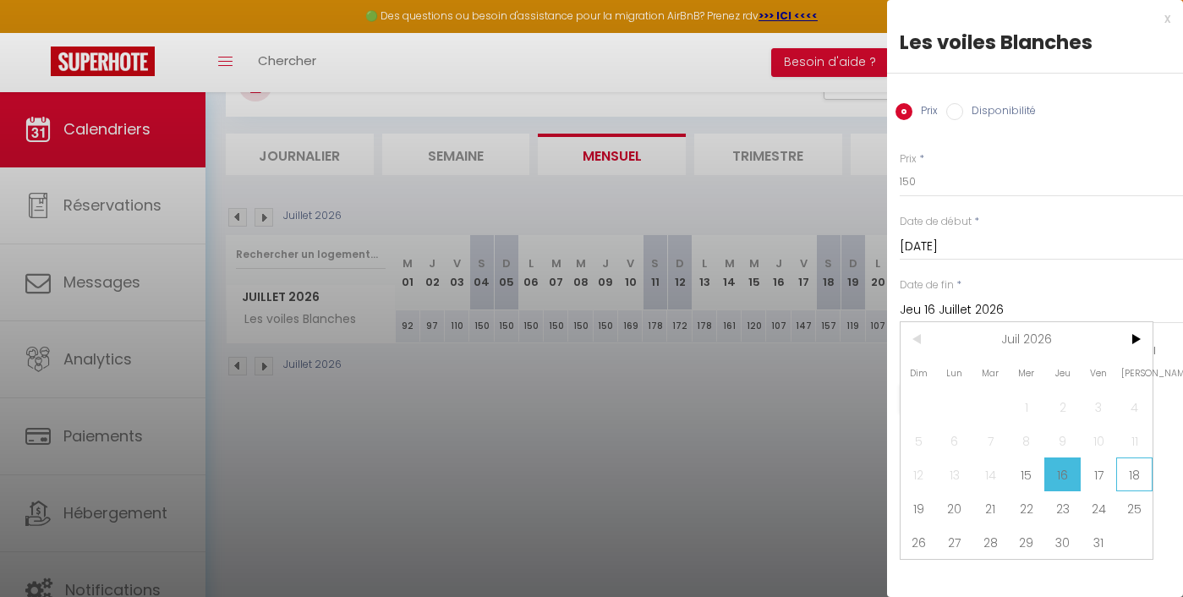
click at [1123, 472] on span "18" at bounding box center [1134, 474] width 36 height 34
type input "[DATE]"
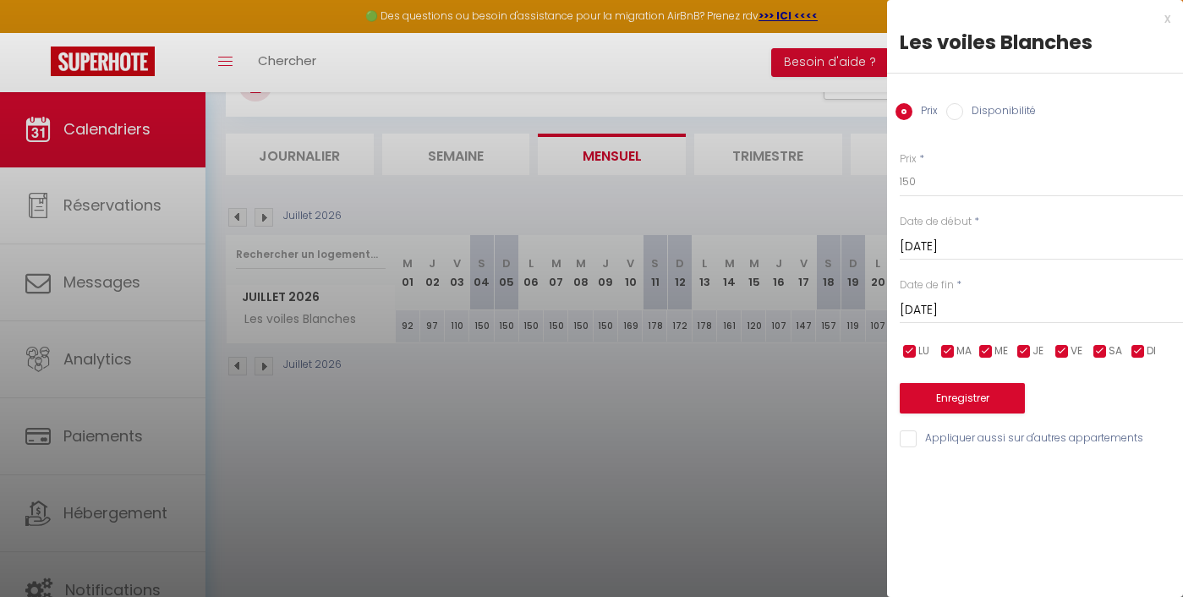
click at [973, 409] on button "Enregistrer" at bounding box center [962, 398] width 125 height 30
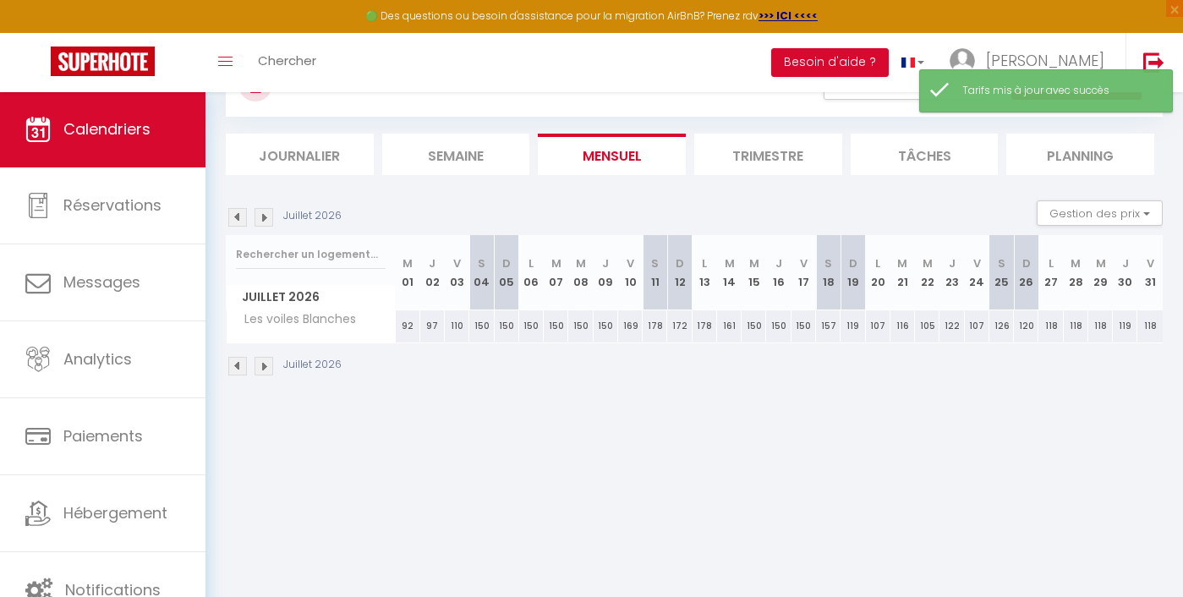
click at [851, 328] on div "119" at bounding box center [852, 325] width 25 height 31
type input "119"
type input "Dim 19 Juillet 2026"
type input "Lun 20 Juillet 2026"
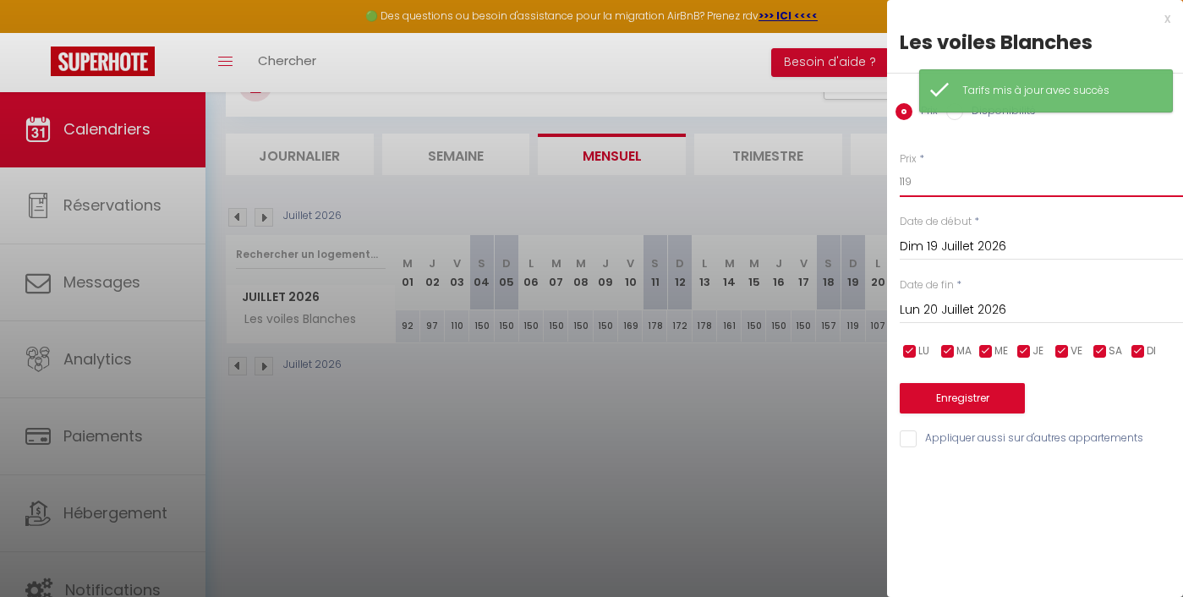
click at [924, 187] on input "119" at bounding box center [1041, 182] width 283 height 30
click at [924, 186] on input "119" at bounding box center [1041, 182] width 283 height 30
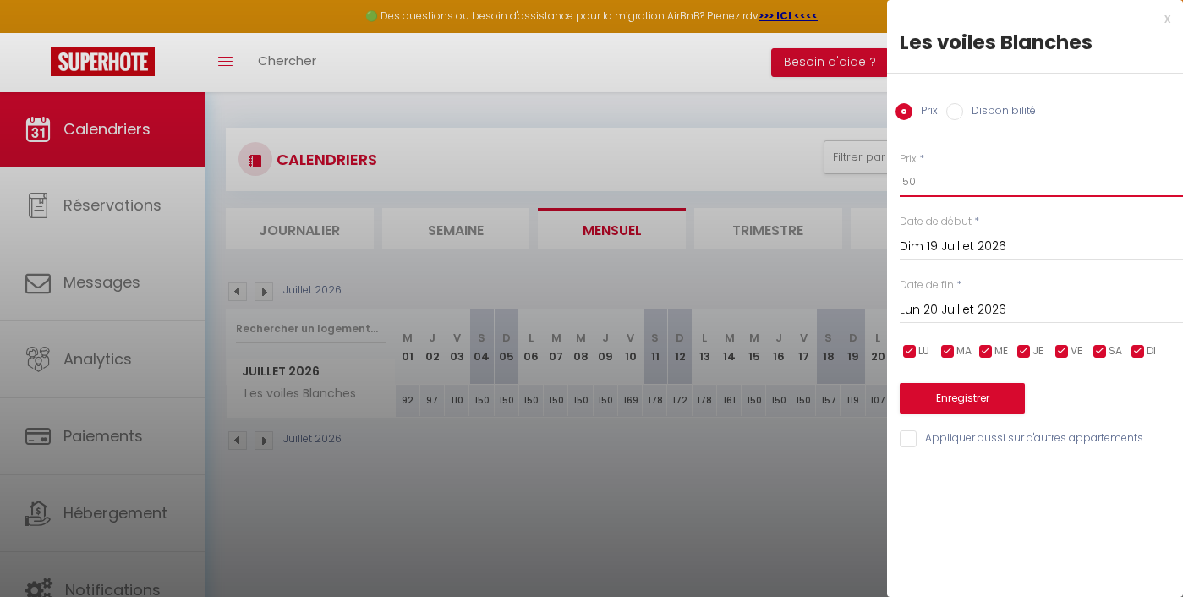
scroll to position [0, 0]
type input "150"
click at [938, 309] on input "Lun 20 Juillet 2026" at bounding box center [1041, 310] width 283 height 22
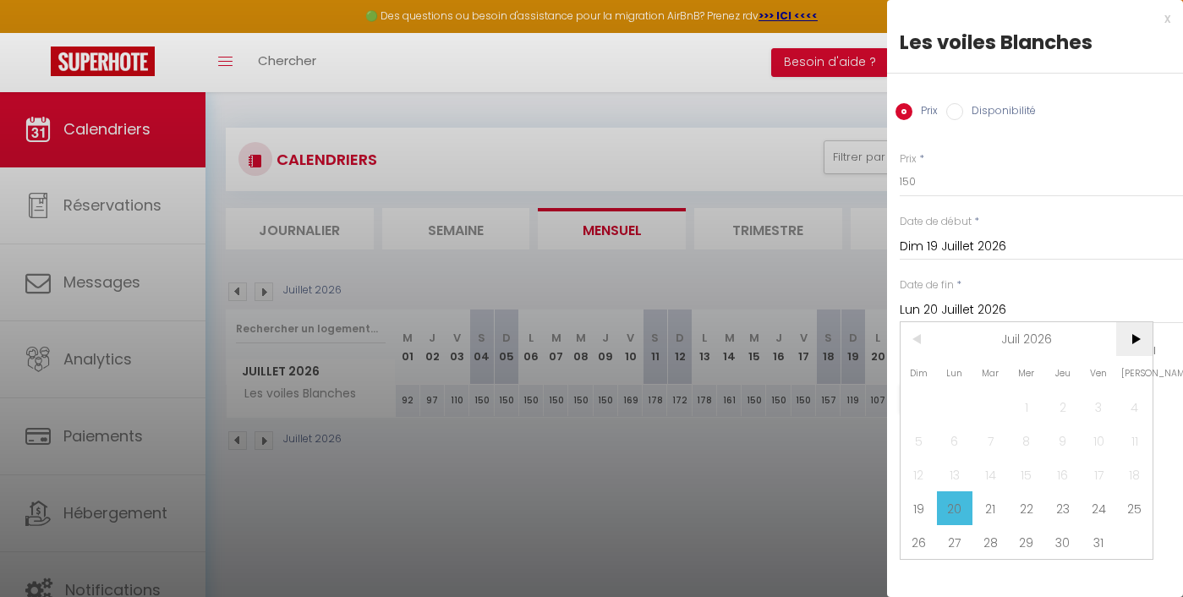
click at [1132, 338] on span ">" at bounding box center [1134, 339] width 36 height 34
click at [1140, 402] on span "1" at bounding box center [1134, 407] width 36 height 34
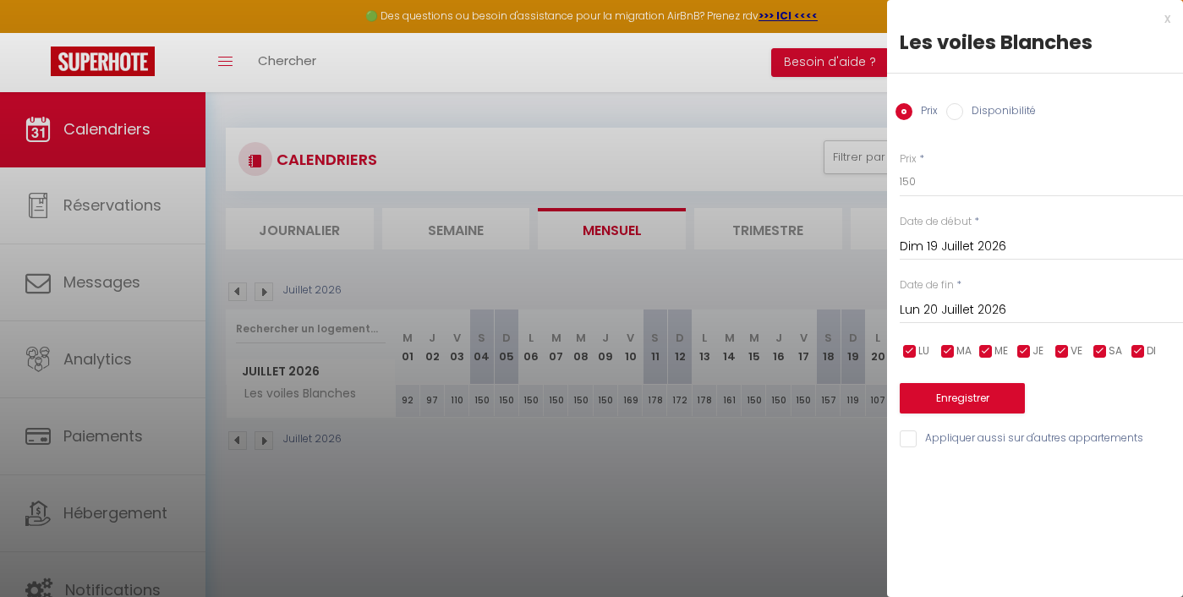
type input "[DATE]"
click at [959, 390] on button "Enregistrer" at bounding box center [962, 398] width 125 height 30
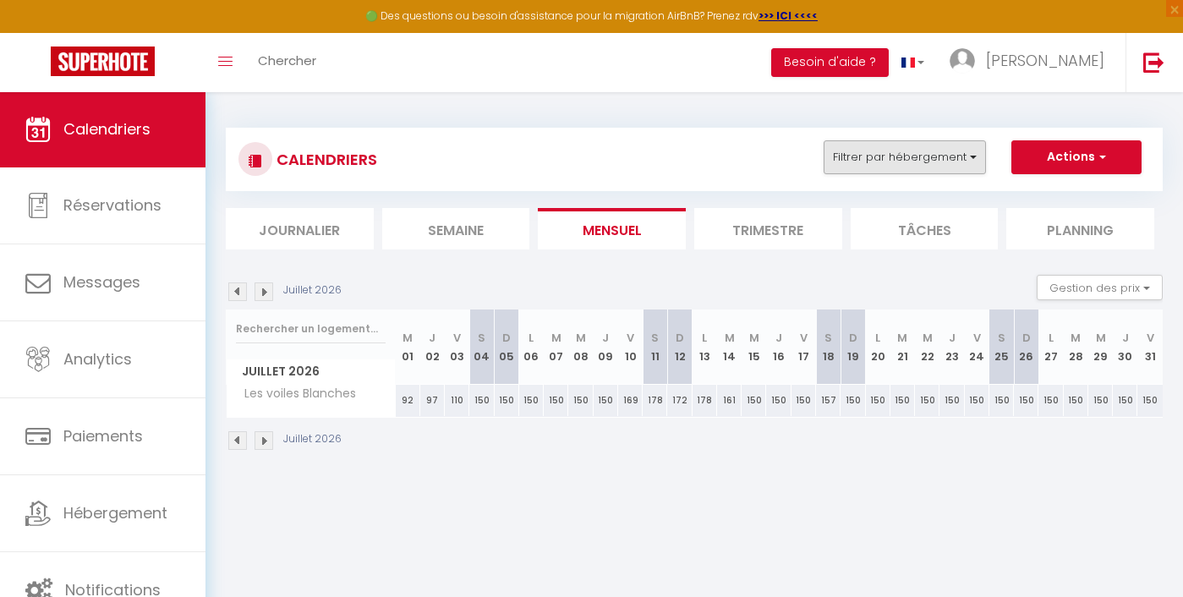
click at [916, 157] on button "Filtrer par hébergement" at bounding box center [904, 157] width 162 height 34
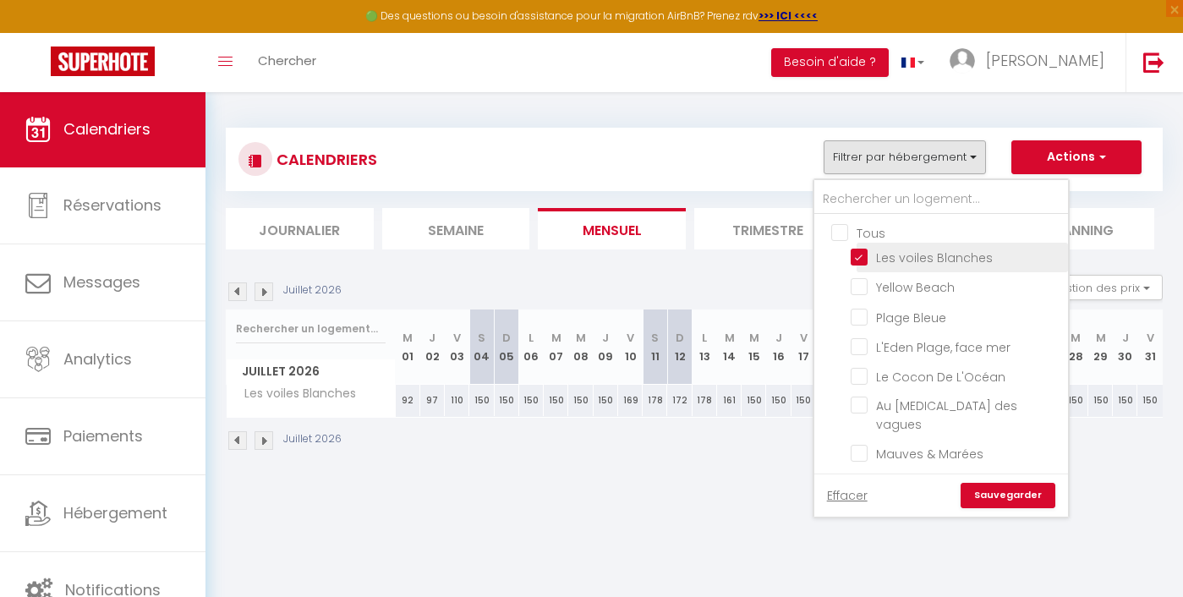
click at [861, 254] on input "Les voiles Blanches" at bounding box center [955, 256] width 211 height 17
checkbox input "false"
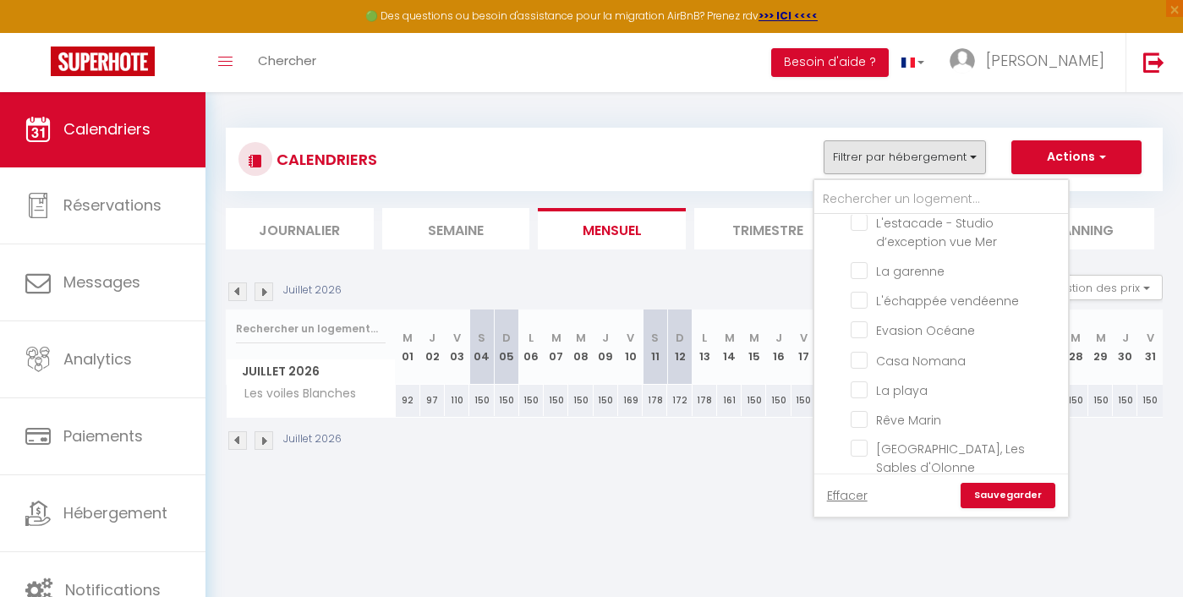
scroll to position [507, 0]
click at [882, 381] on input "La playa" at bounding box center [955, 384] width 211 height 17
checkbox input "true"
click at [1021, 500] on link "Sauvegarder" at bounding box center [1007, 495] width 95 height 25
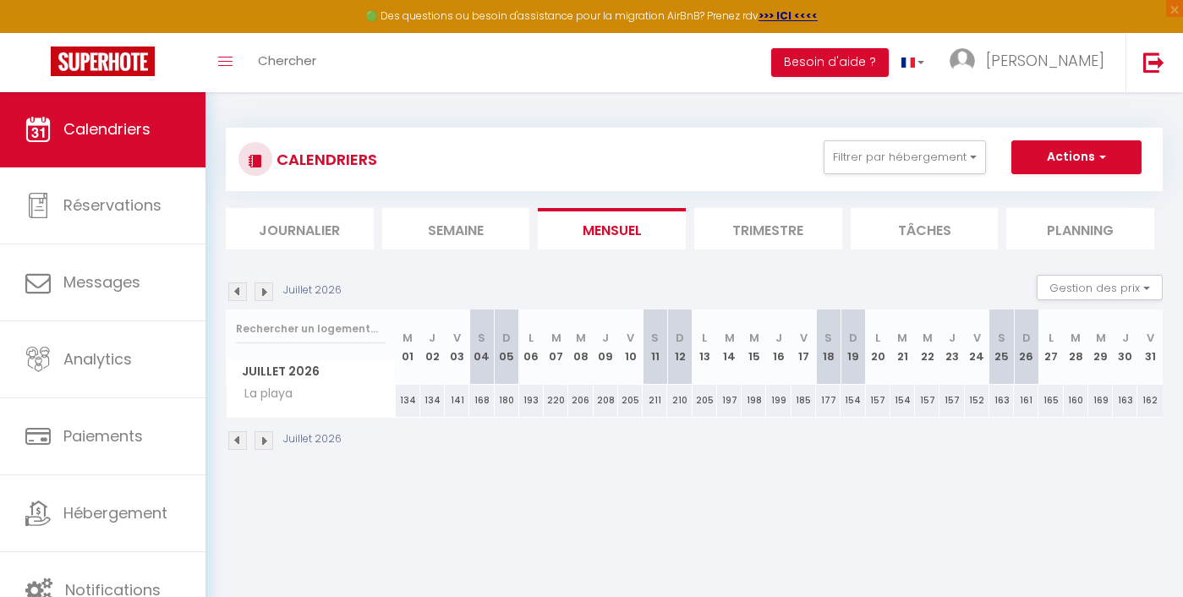
click at [239, 287] on img at bounding box center [237, 291] width 19 height 19
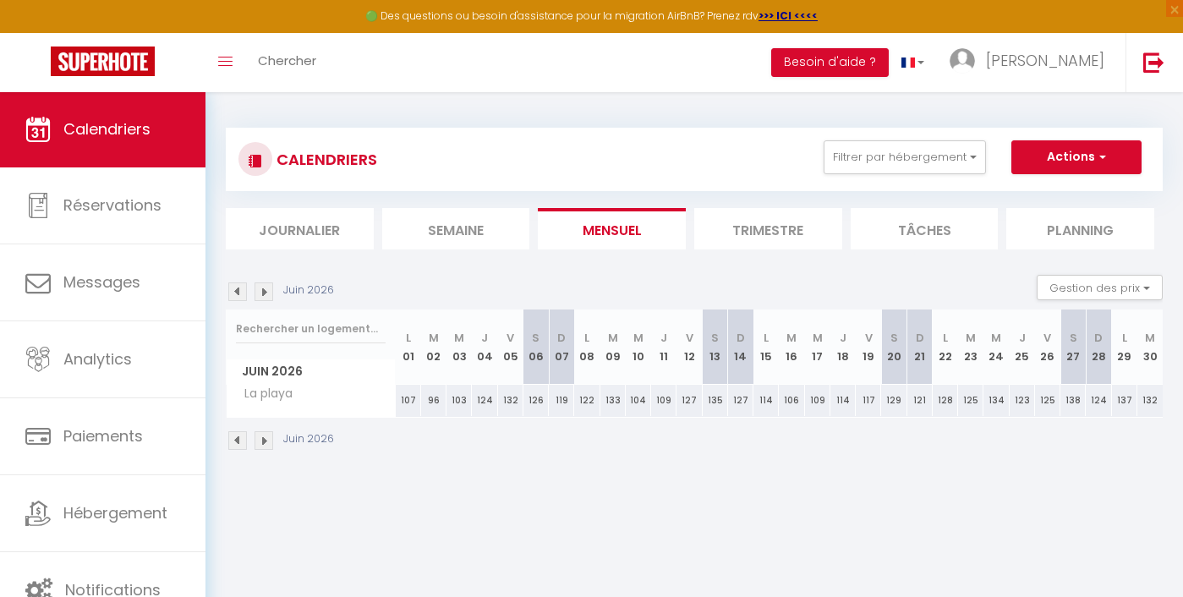
click at [239, 287] on img at bounding box center [237, 291] width 19 height 19
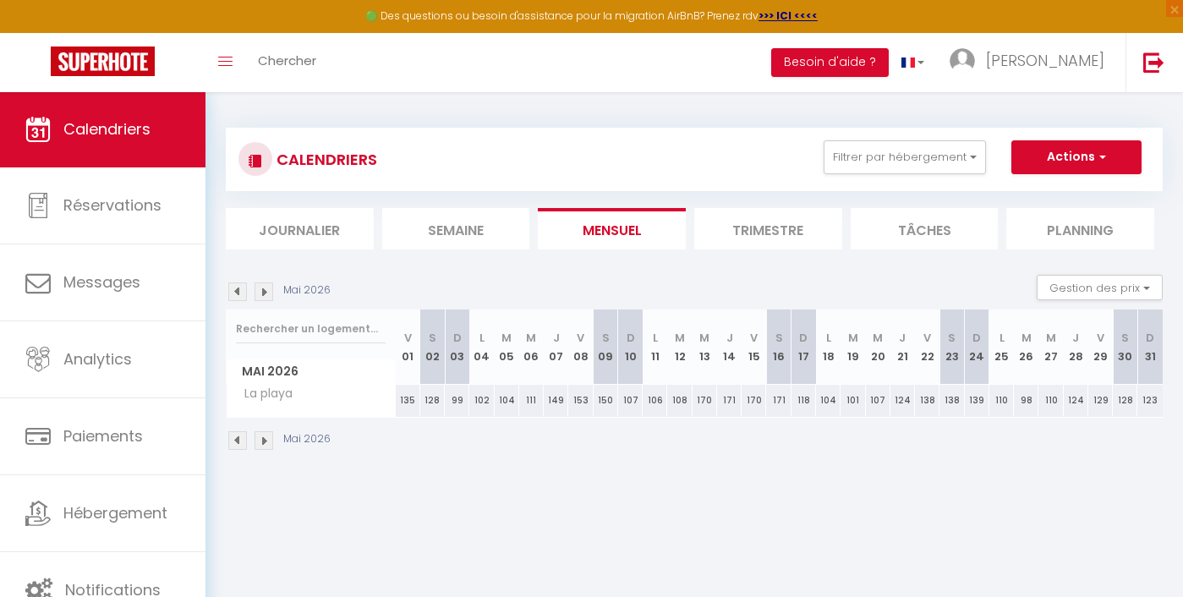
click at [239, 287] on img at bounding box center [237, 291] width 19 height 19
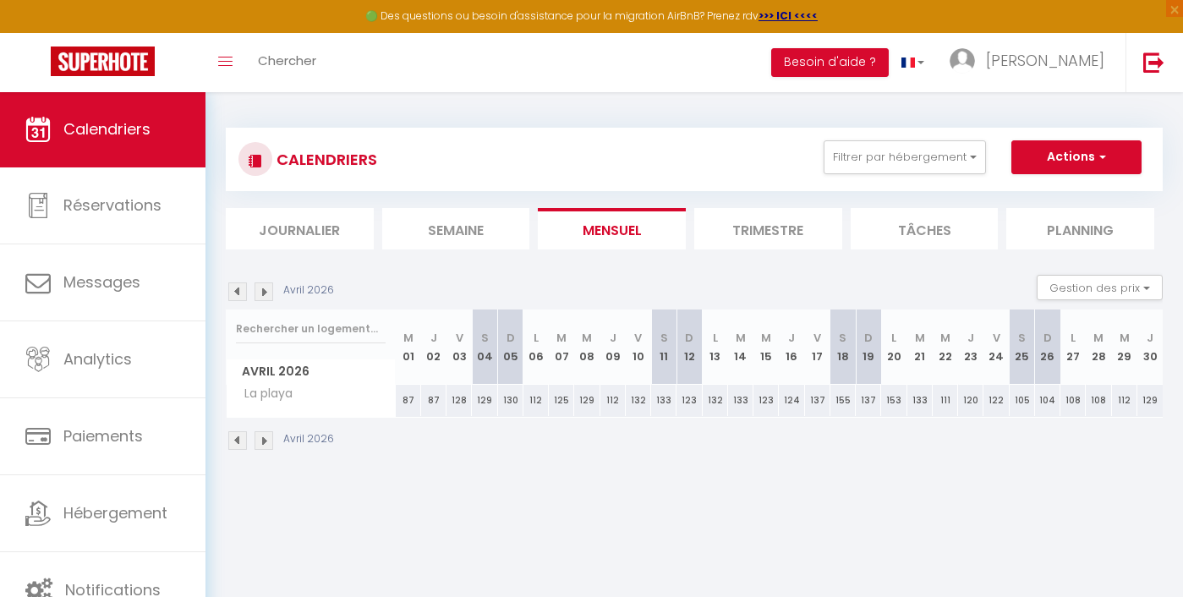
click at [239, 287] on img at bounding box center [237, 291] width 19 height 19
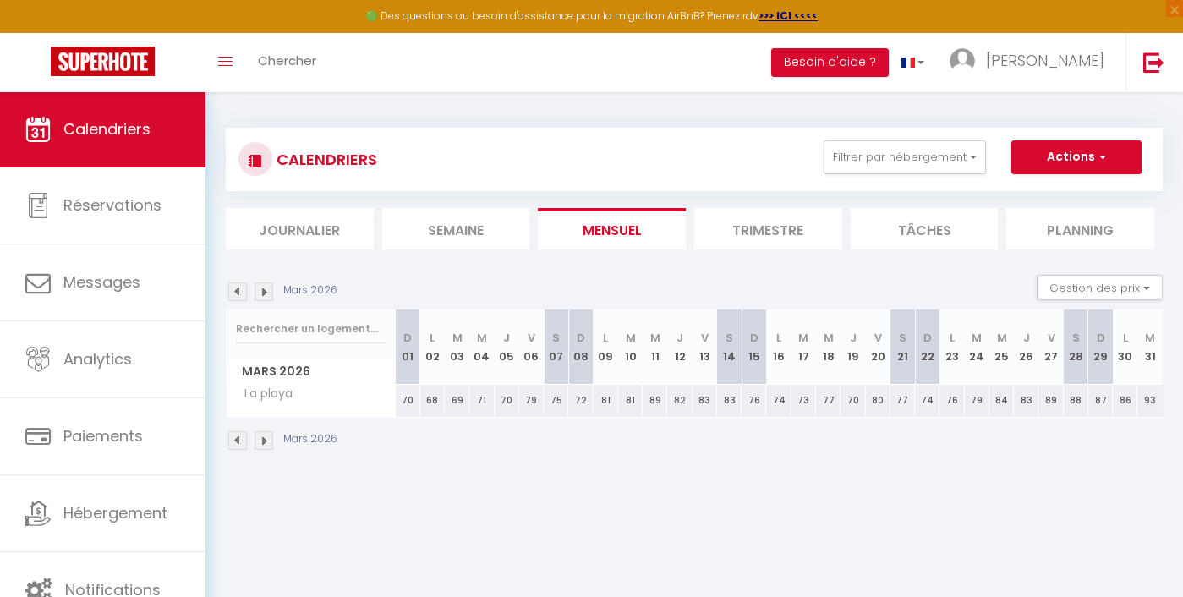
click at [239, 287] on img at bounding box center [237, 291] width 19 height 19
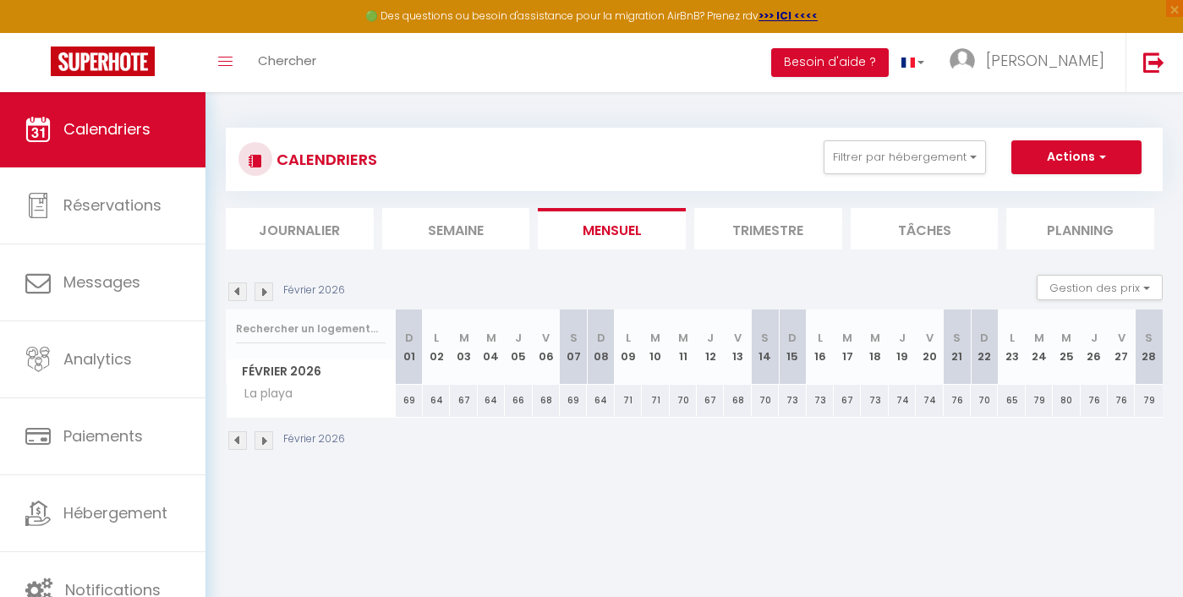
click at [239, 287] on img at bounding box center [237, 291] width 19 height 19
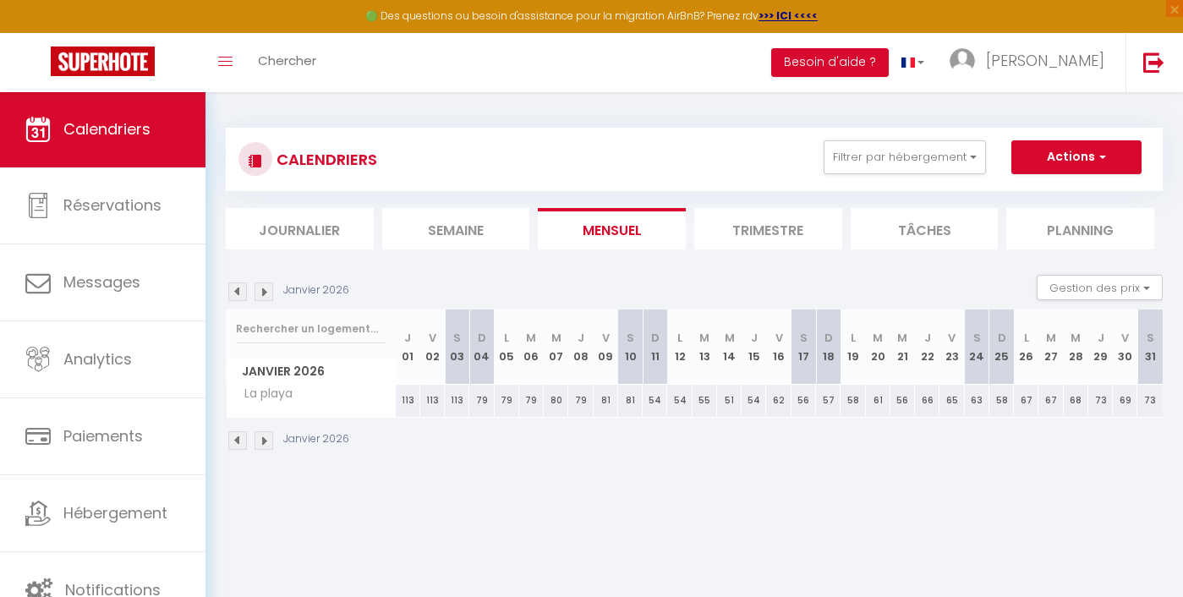
click at [239, 287] on img at bounding box center [237, 291] width 19 height 19
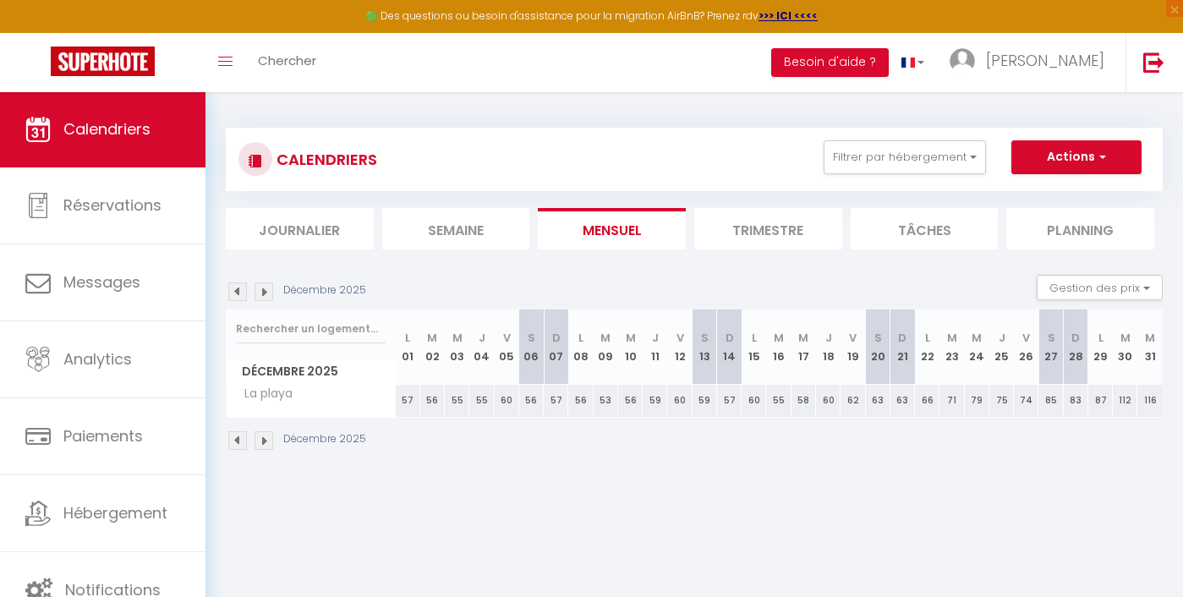
click at [239, 287] on img at bounding box center [237, 291] width 19 height 19
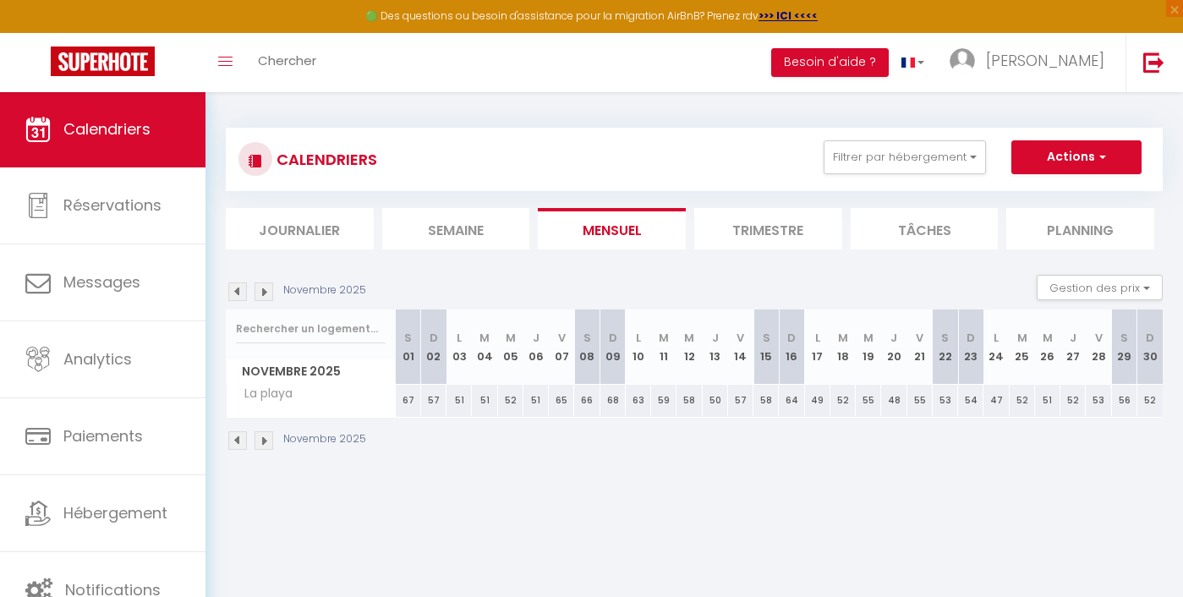
click at [239, 287] on img at bounding box center [237, 291] width 19 height 19
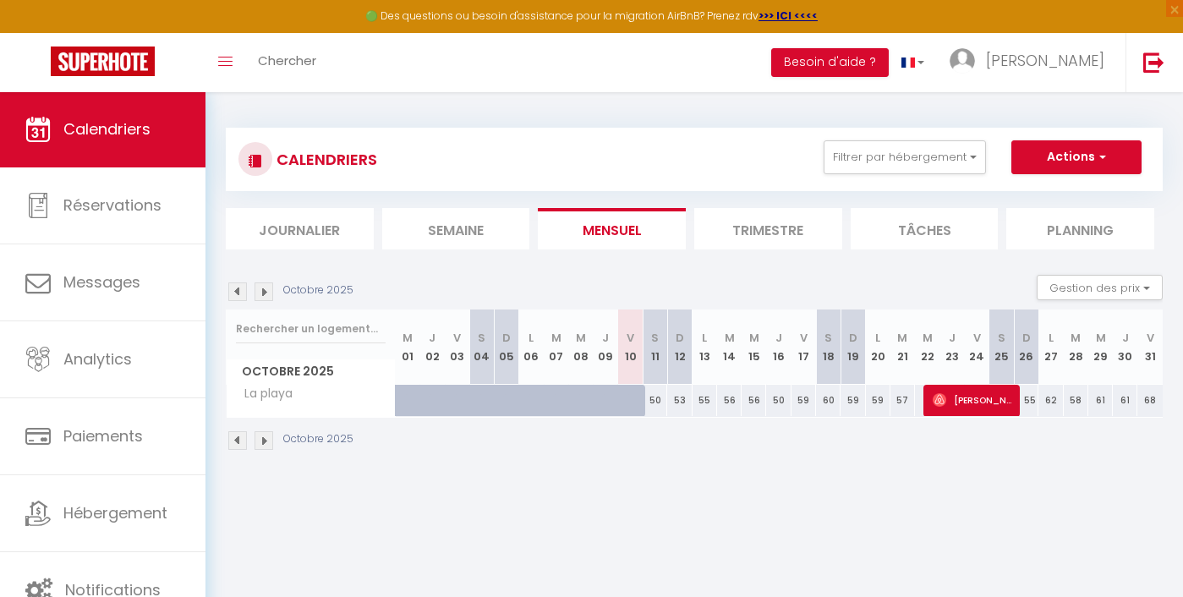
click at [239, 287] on img at bounding box center [237, 291] width 19 height 19
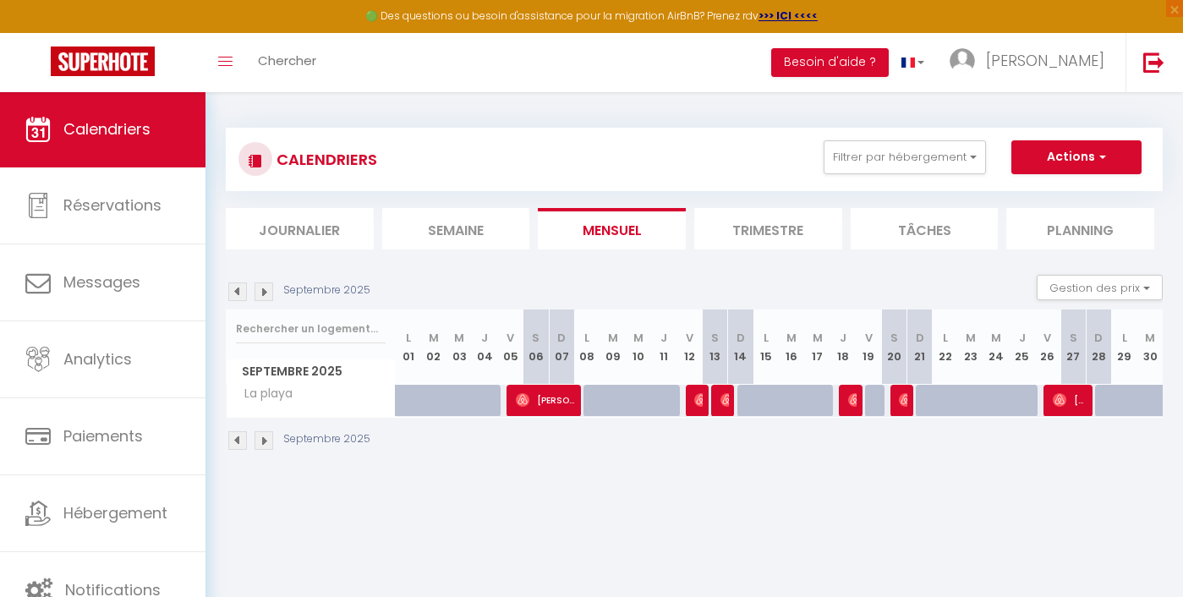
click at [239, 287] on img at bounding box center [237, 291] width 19 height 19
